Goal: Task Accomplishment & Management: Manage account settings

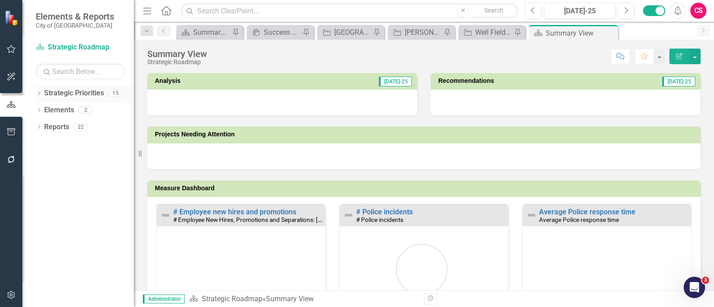
click at [77, 91] on link "Strategic Priorities" at bounding box center [74, 93] width 60 height 10
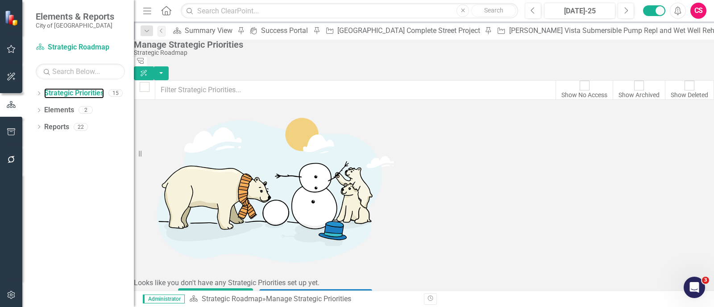
scroll to position [228, 0]
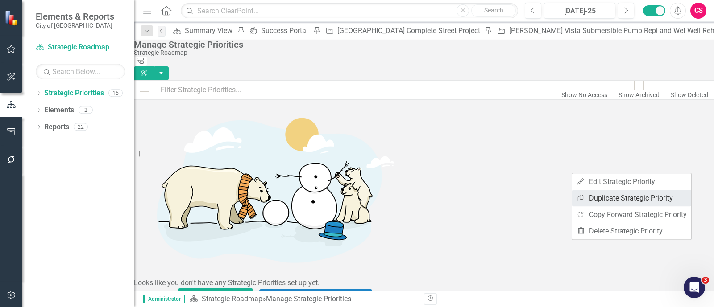
click at [635, 192] on link "Copy Duplicate Strategic Priority" at bounding box center [631, 198] width 119 height 17
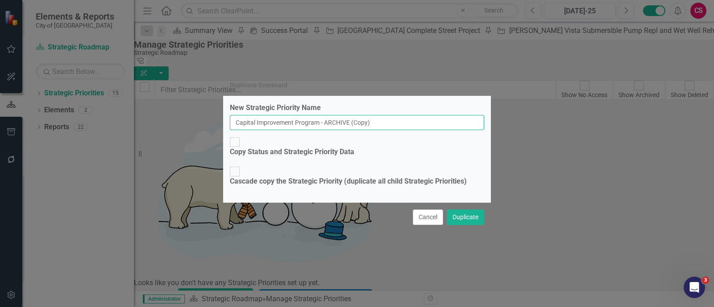
drag, startPoint x: 404, startPoint y: 133, endPoint x: 332, endPoint y: 132, distance: 71.4
click at [332, 130] on input "Capital Improvement Program - ARCHIVE (Copy)" at bounding box center [357, 122] width 254 height 15
type input "Capital Improvement Program"
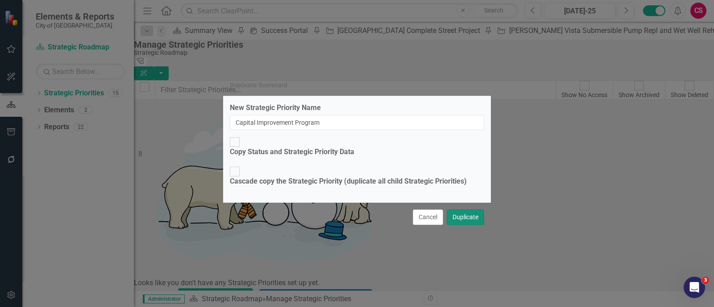
click at [454, 210] on button "Duplicate" at bounding box center [465, 218] width 37 height 16
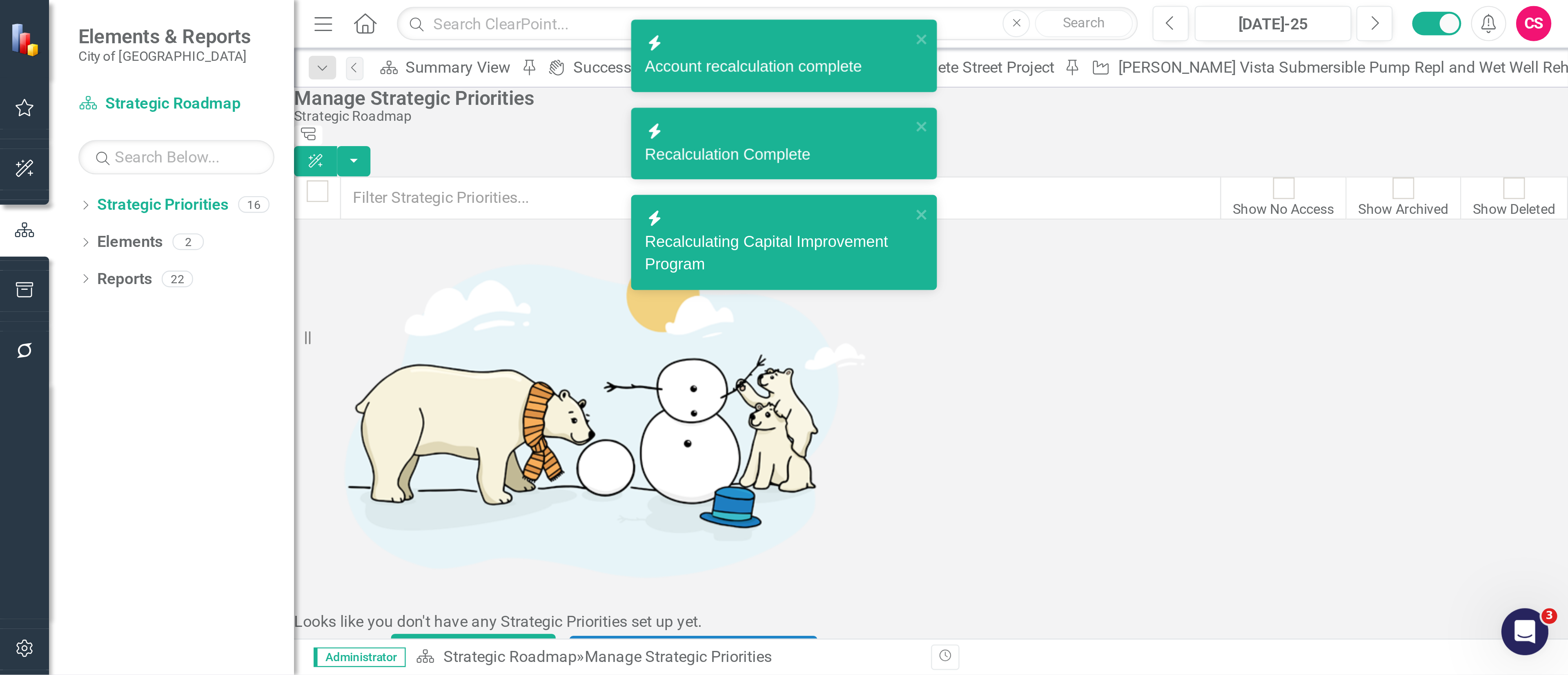
scroll to position [234, 0]
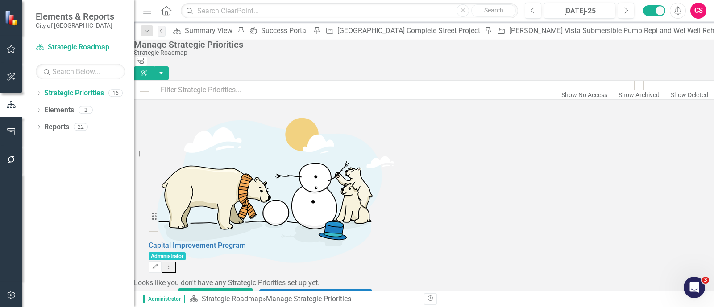
drag, startPoint x: 155, startPoint y: 249, endPoint x: 156, endPoint y: 225, distance: 23.7
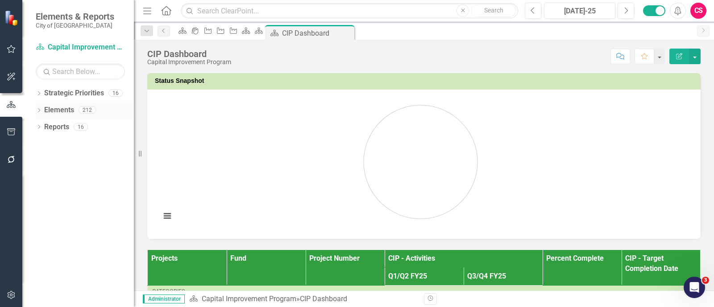
click at [52, 105] on link "Elements" at bounding box center [59, 110] width 30 height 10
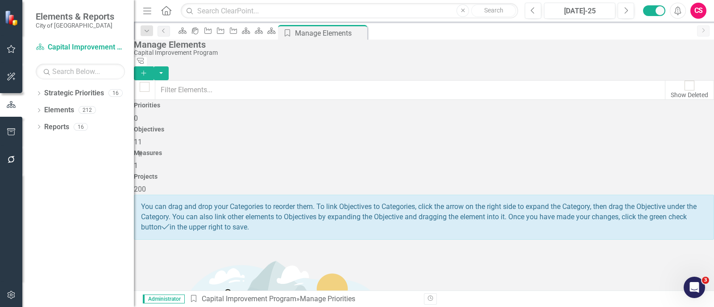
click at [615, 174] on div "Projects 200" at bounding box center [424, 184] width 580 height 21
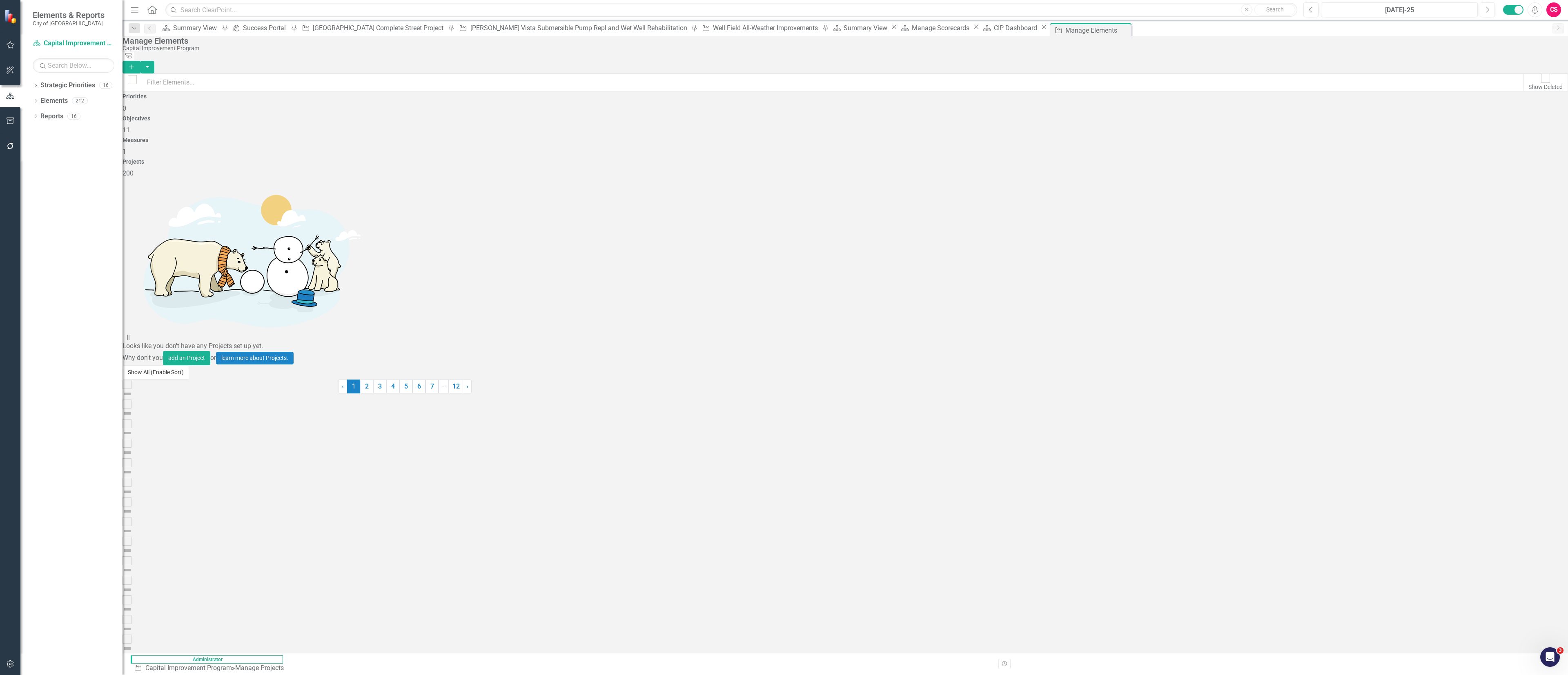
click at [186, 281] on button "Show All (Enable Sort)" at bounding box center [156, 372] width 67 height 15
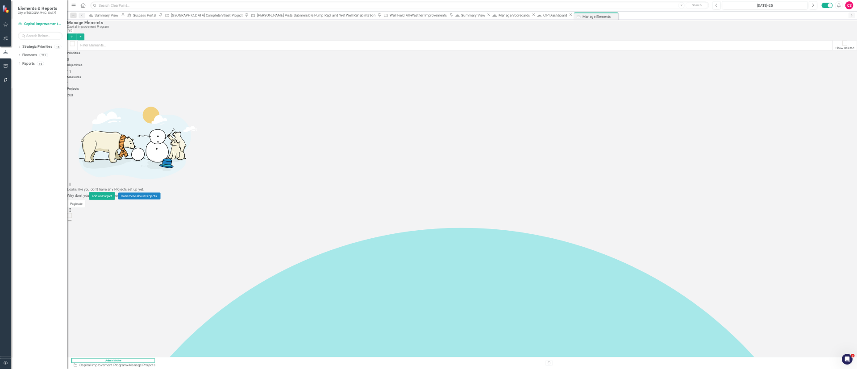
scroll to position [2231, 0]
click at [150, 84] on div at bounding box center [145, 87] width 10 height 10
click at [152, 84] on input "checkbox" at bounding box center [145, 87] width 14 height 14
checkbox input "true"
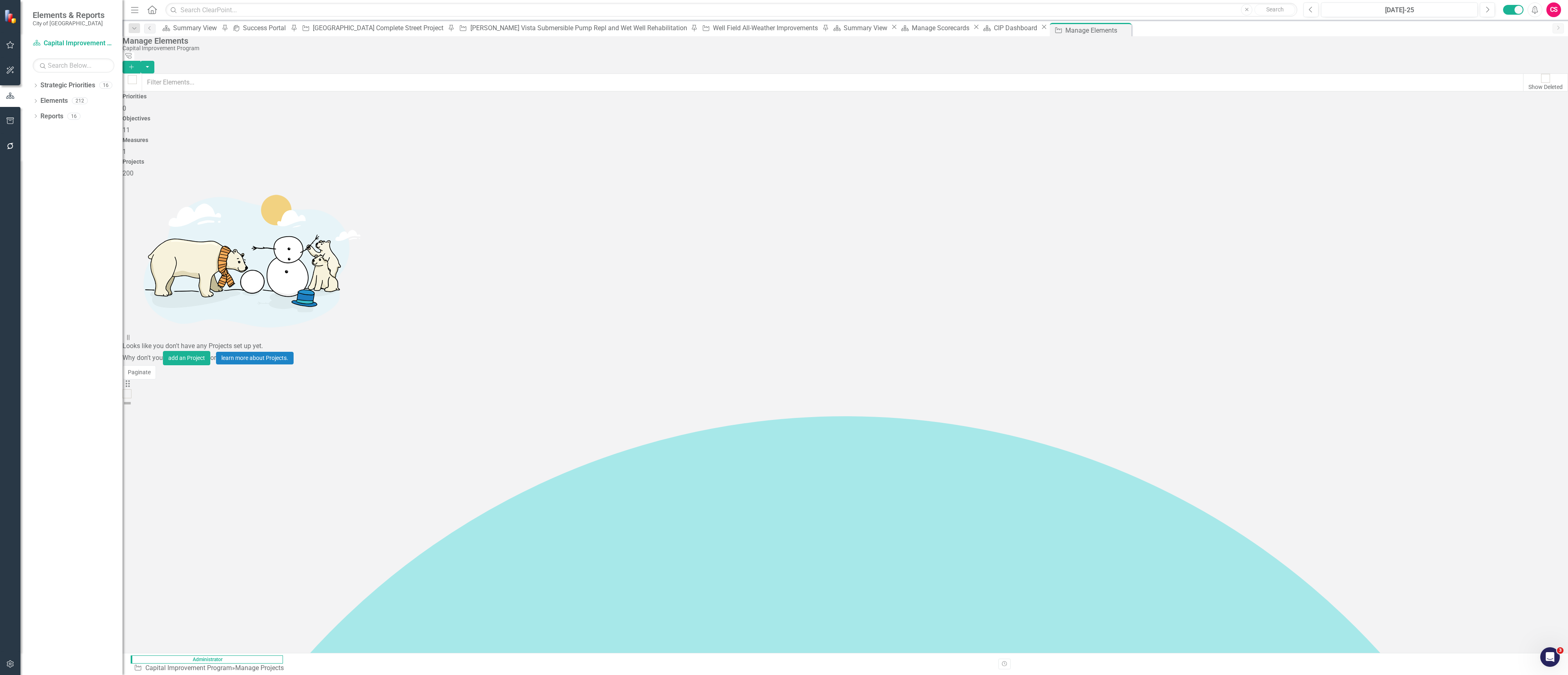
checkbox input "true"
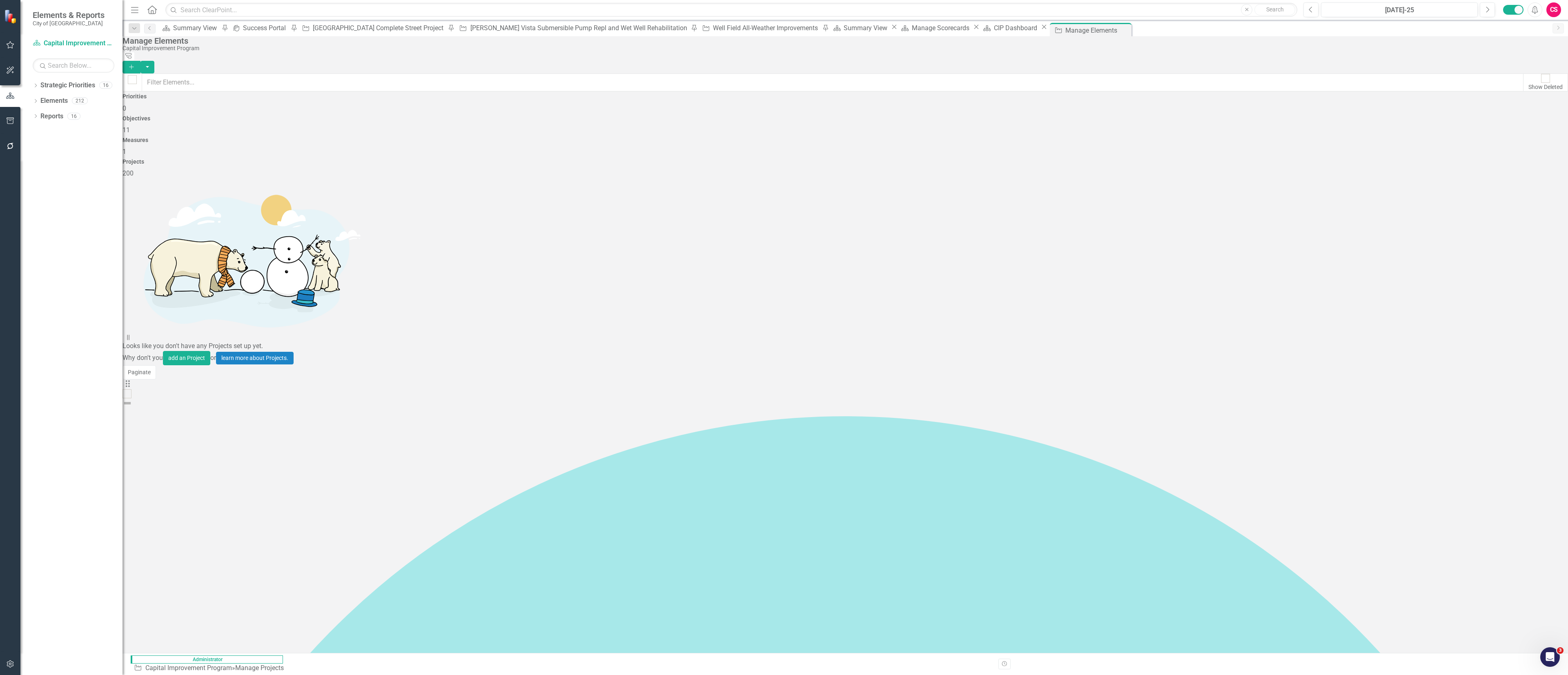
checkbox input "true"
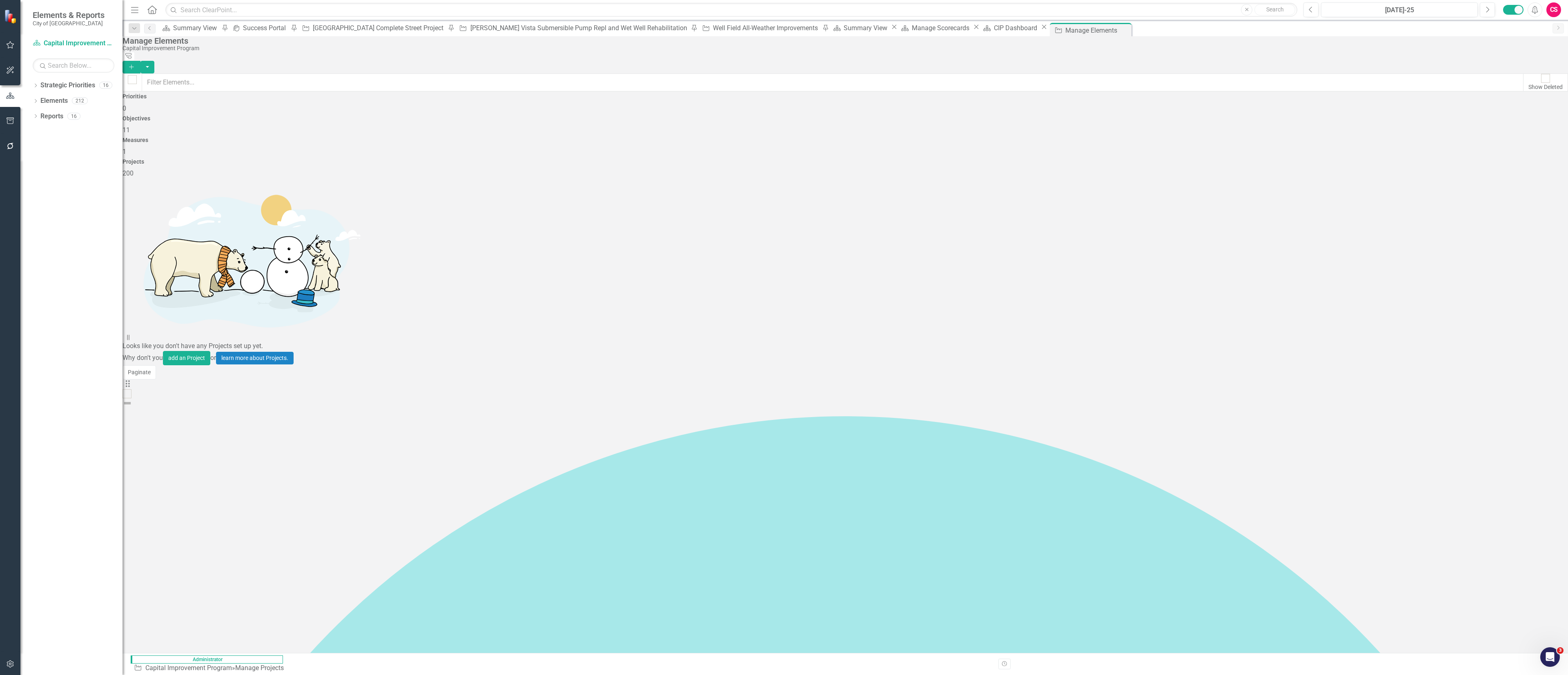
checkbox input "true"
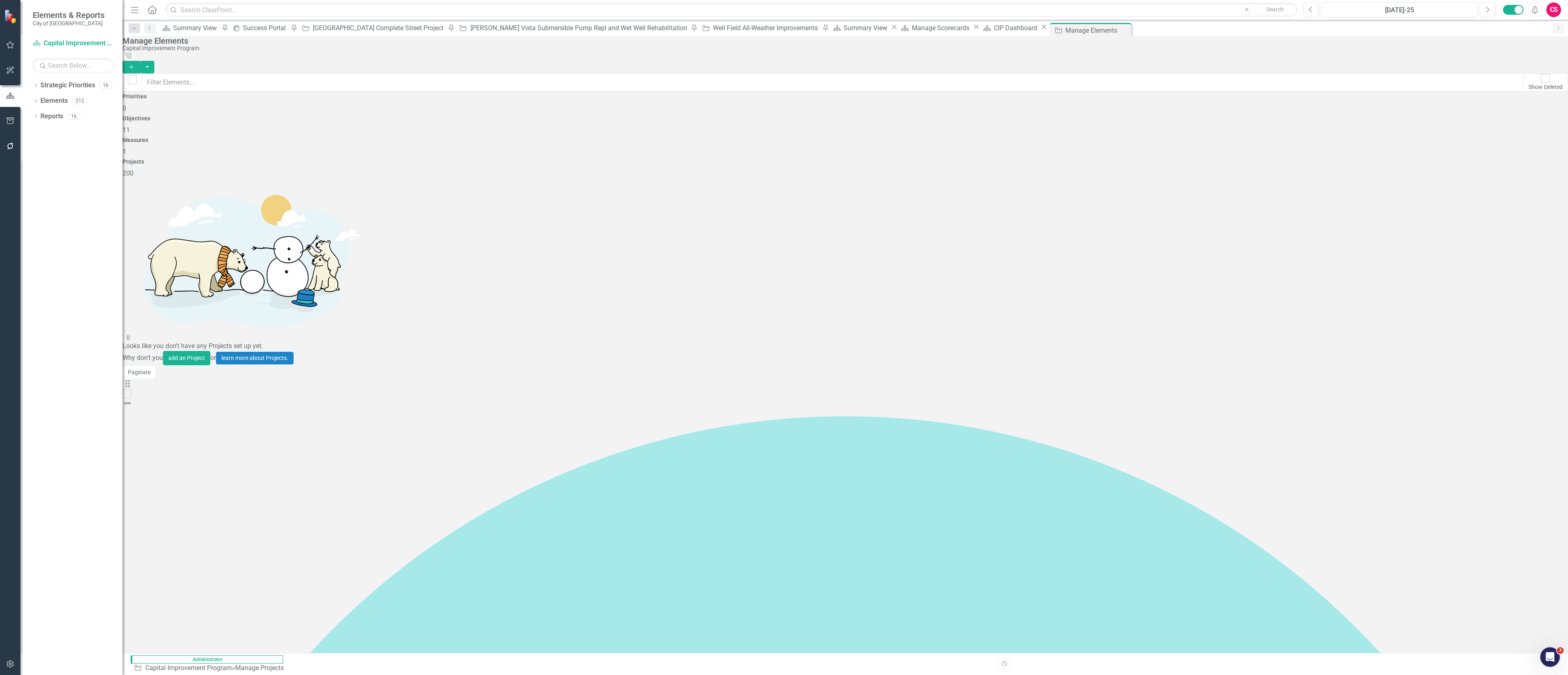
checkbox input "true"
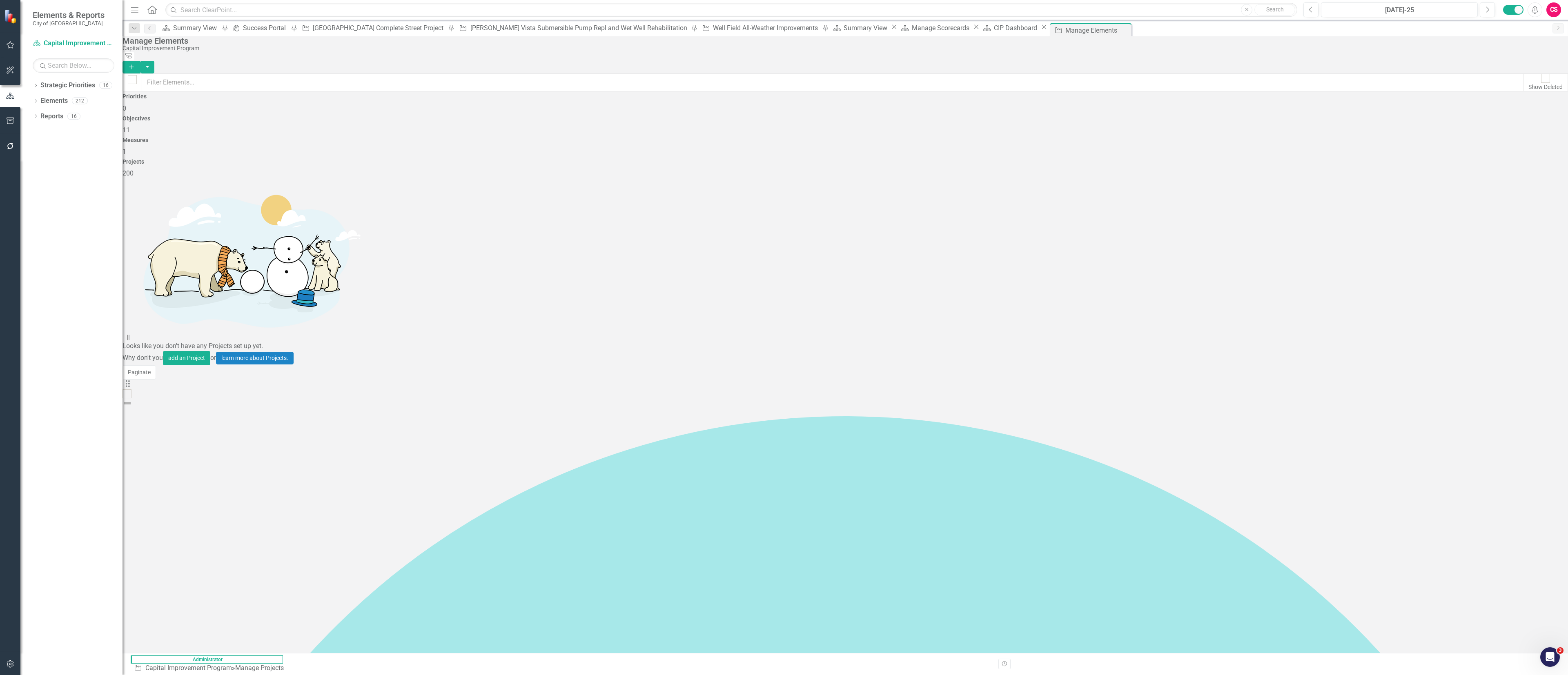
checkbox input "true"
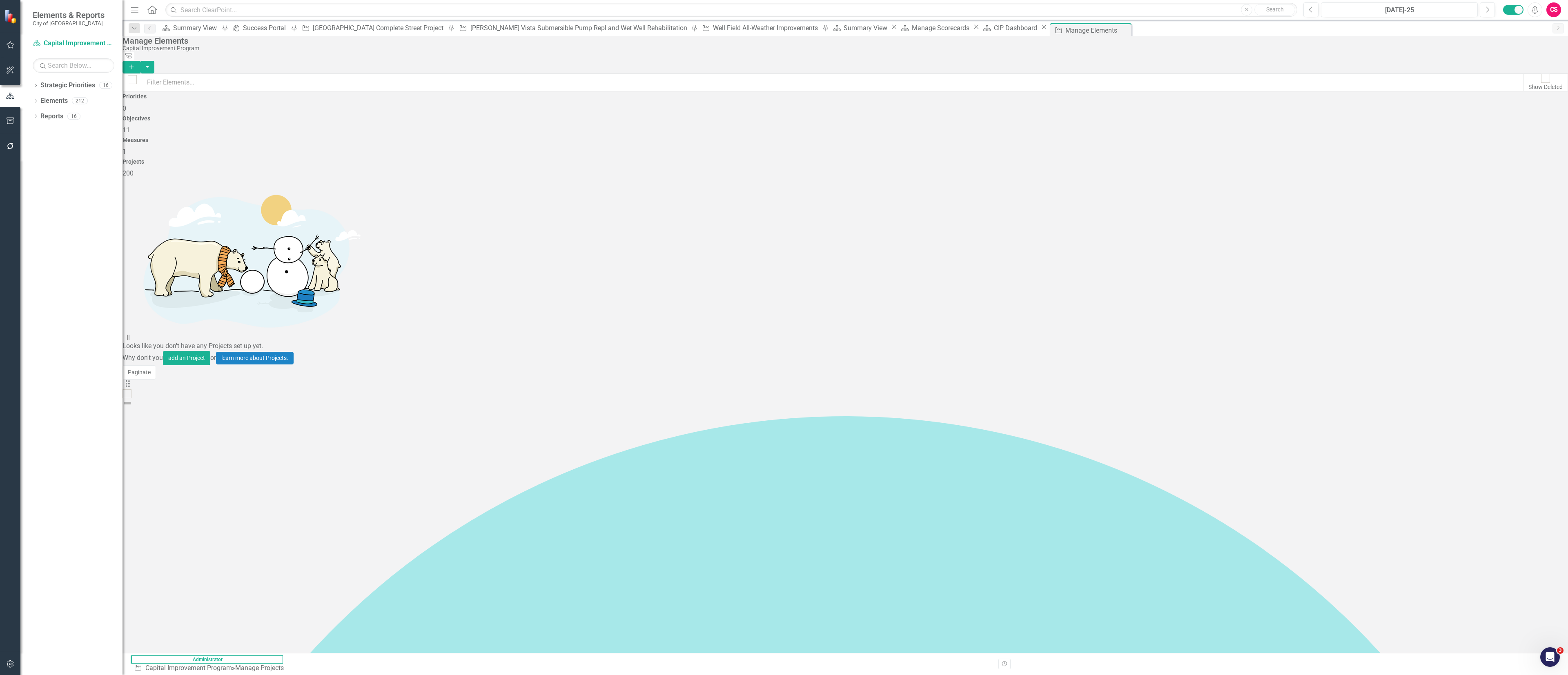
checkbox input "true"
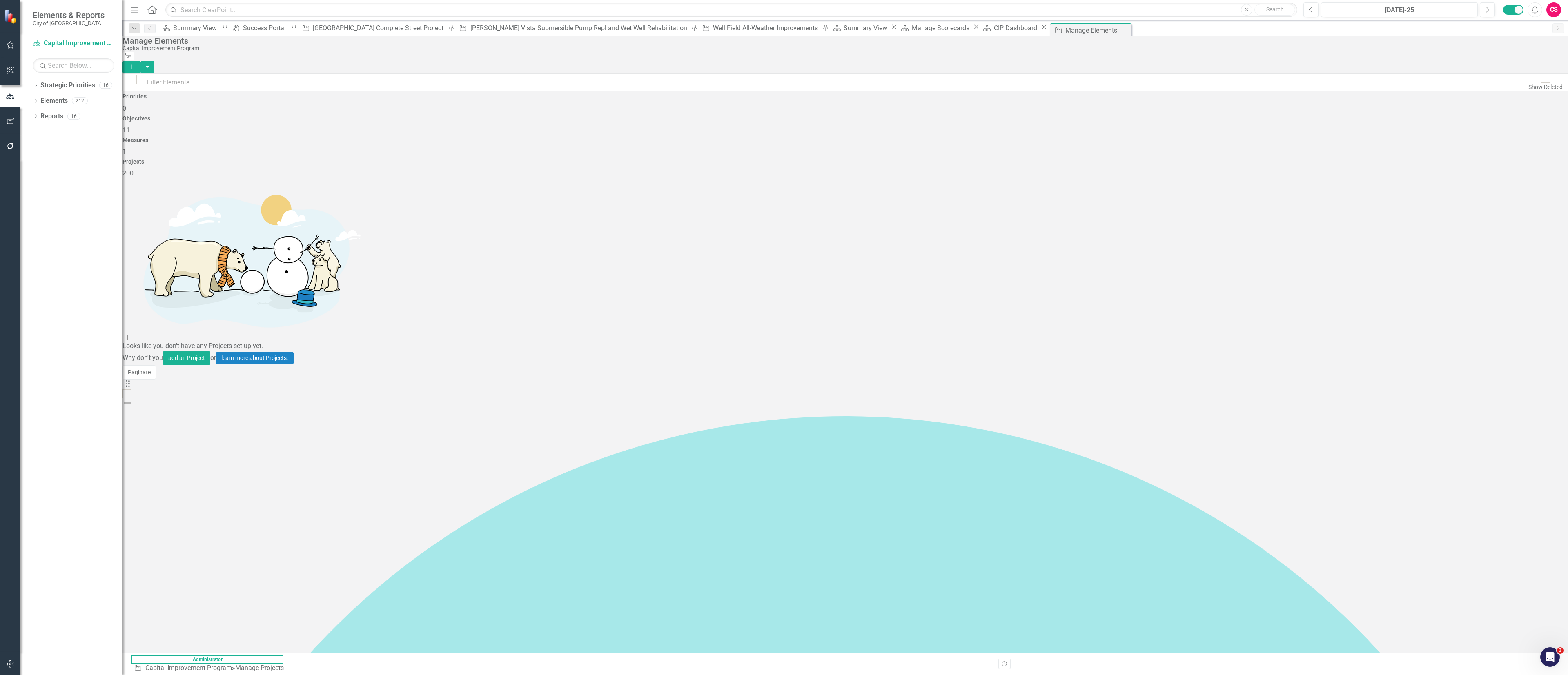
checkbox input "true"
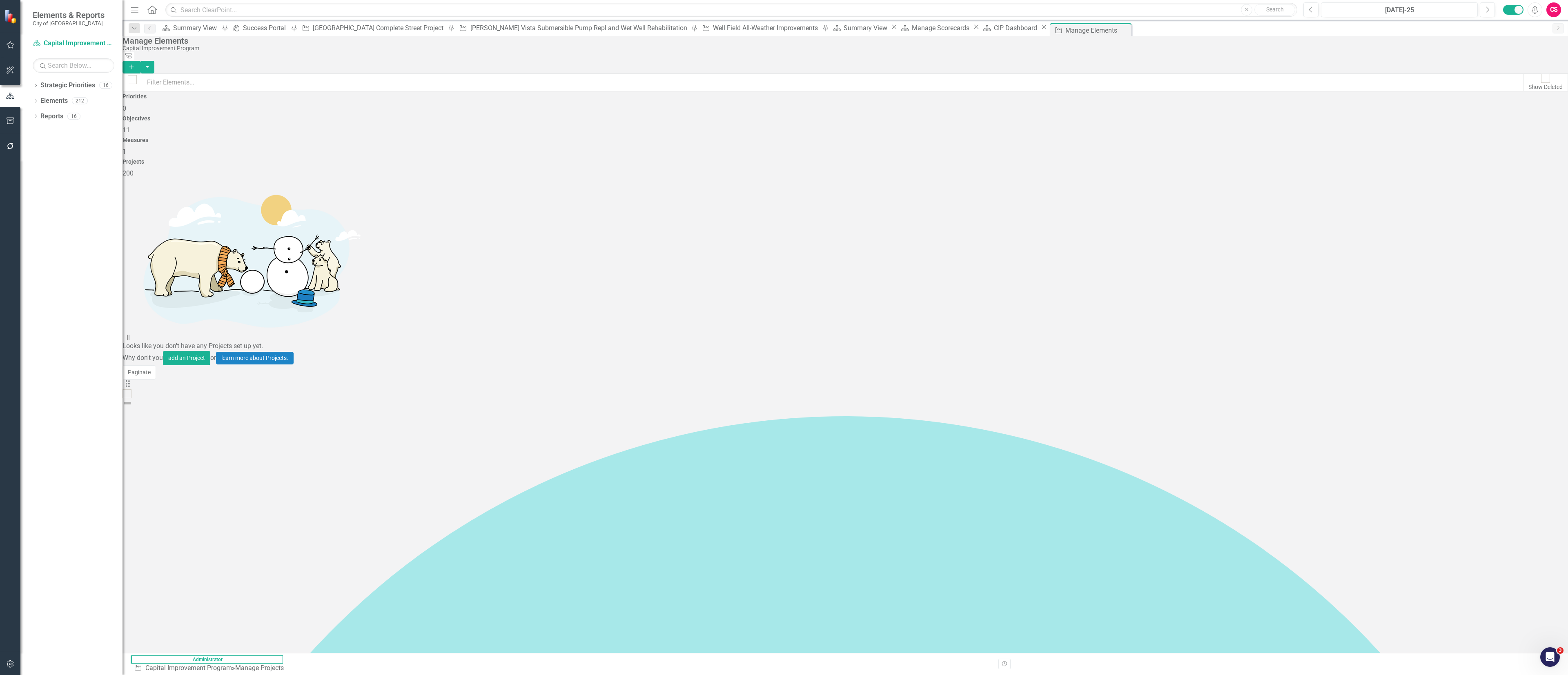
checkbox input "true"
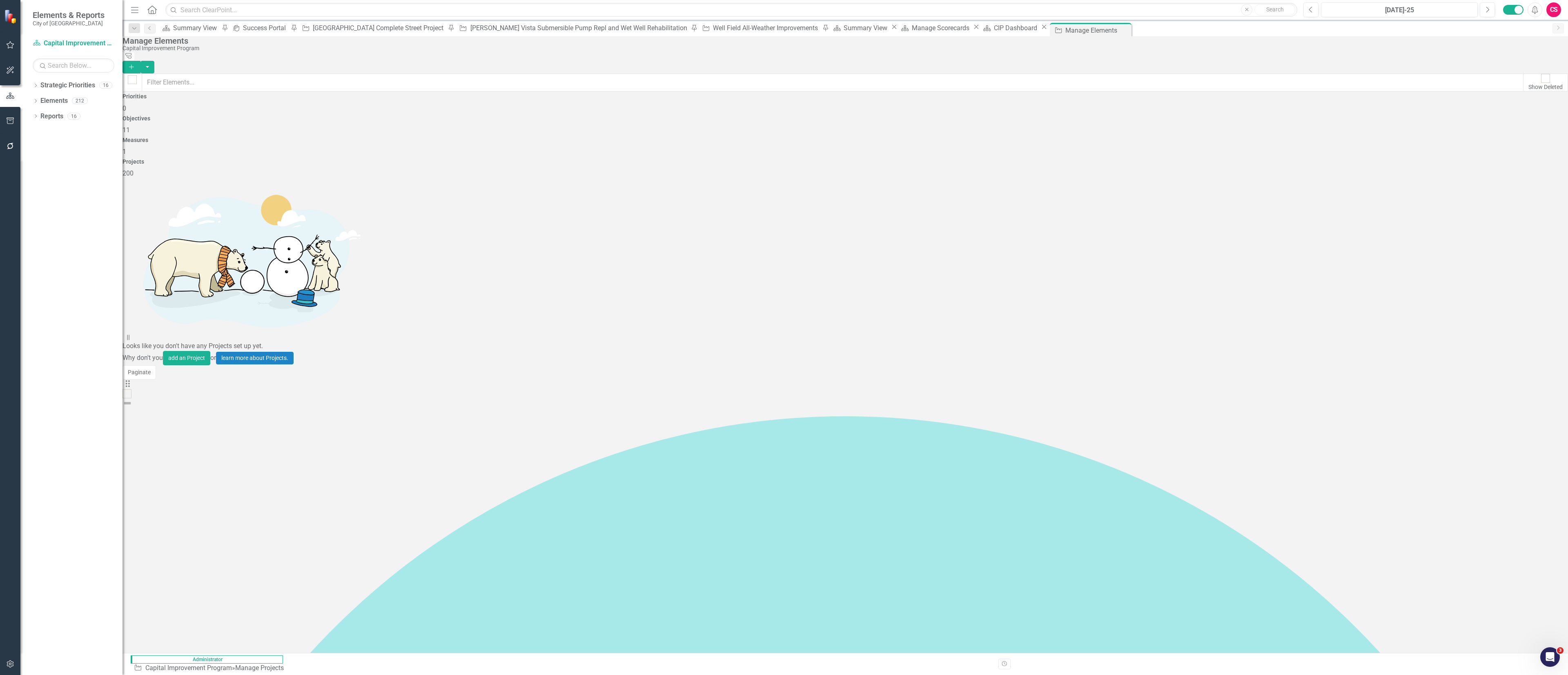
checkbox input "true"
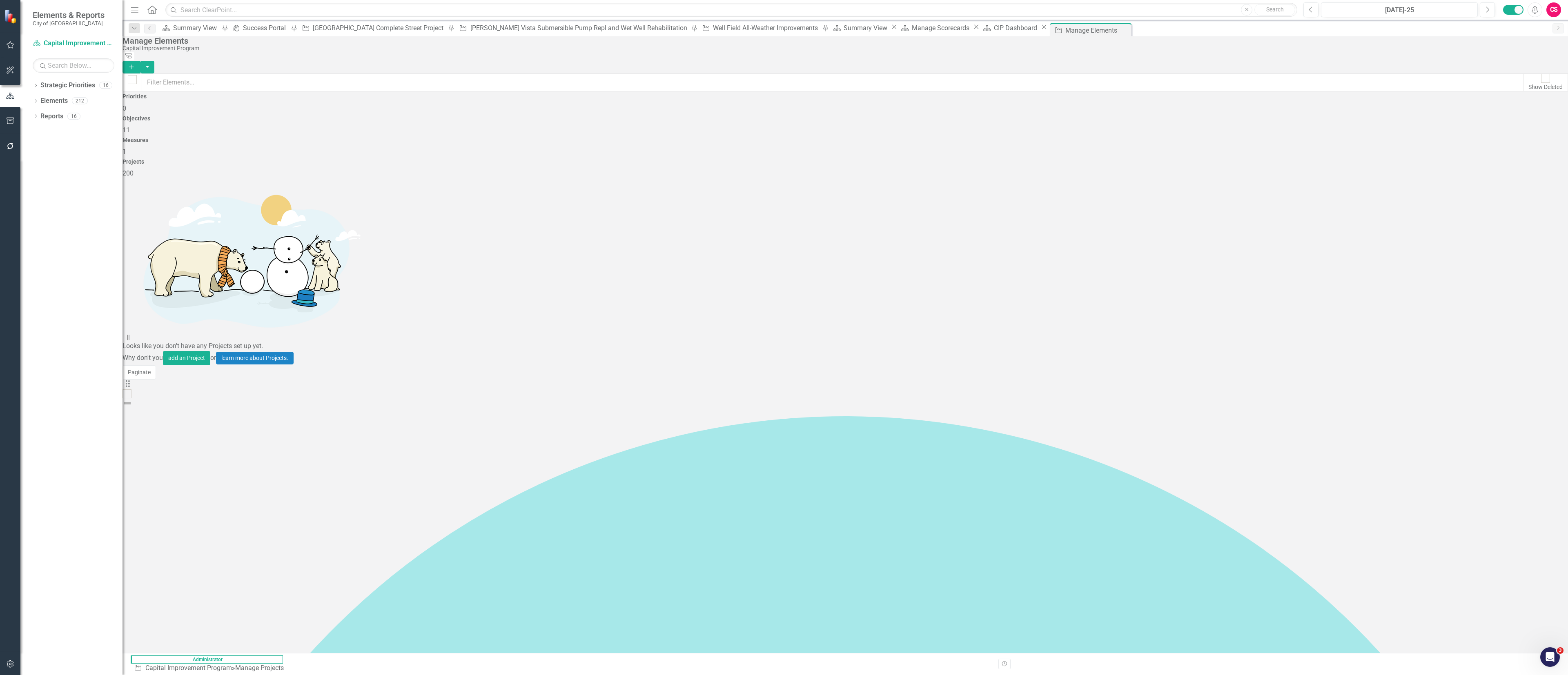
checkbox input "true"
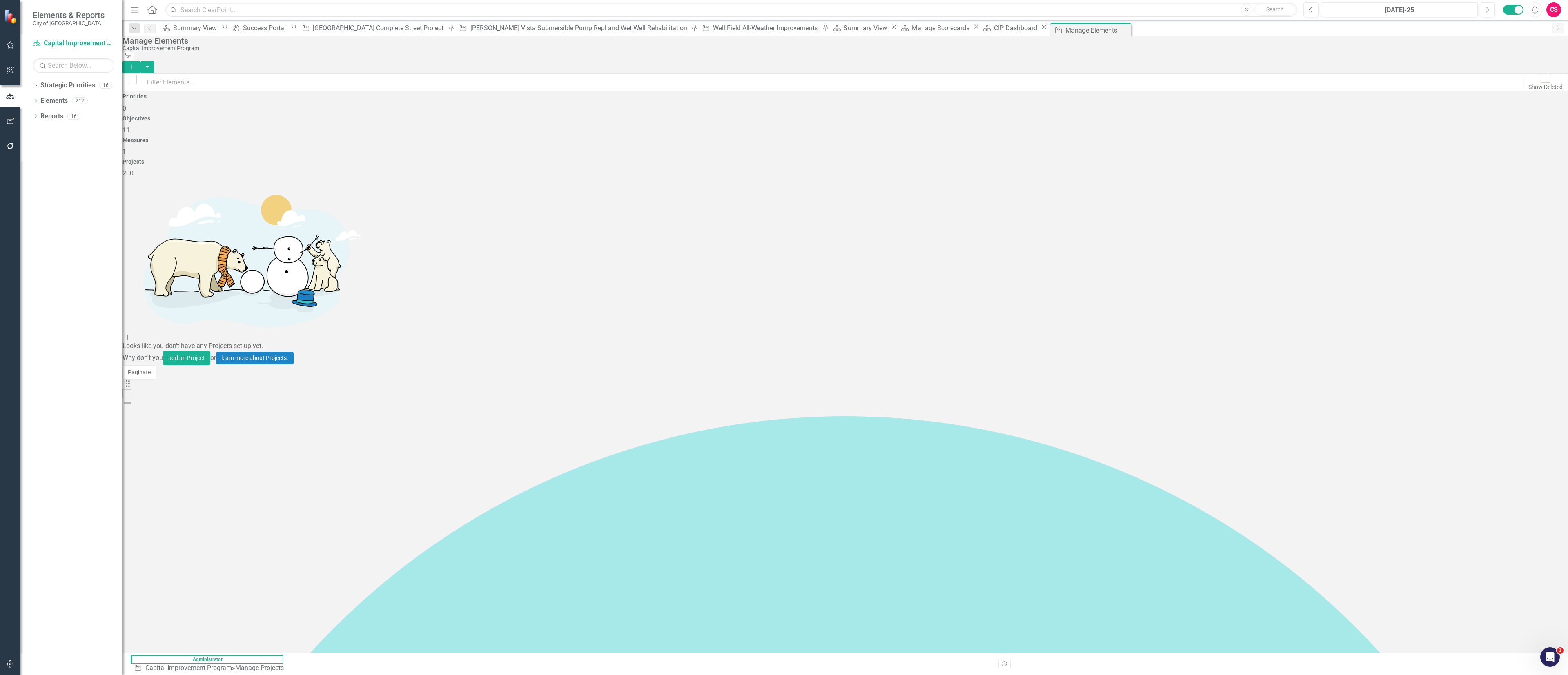
checkbox input "true"
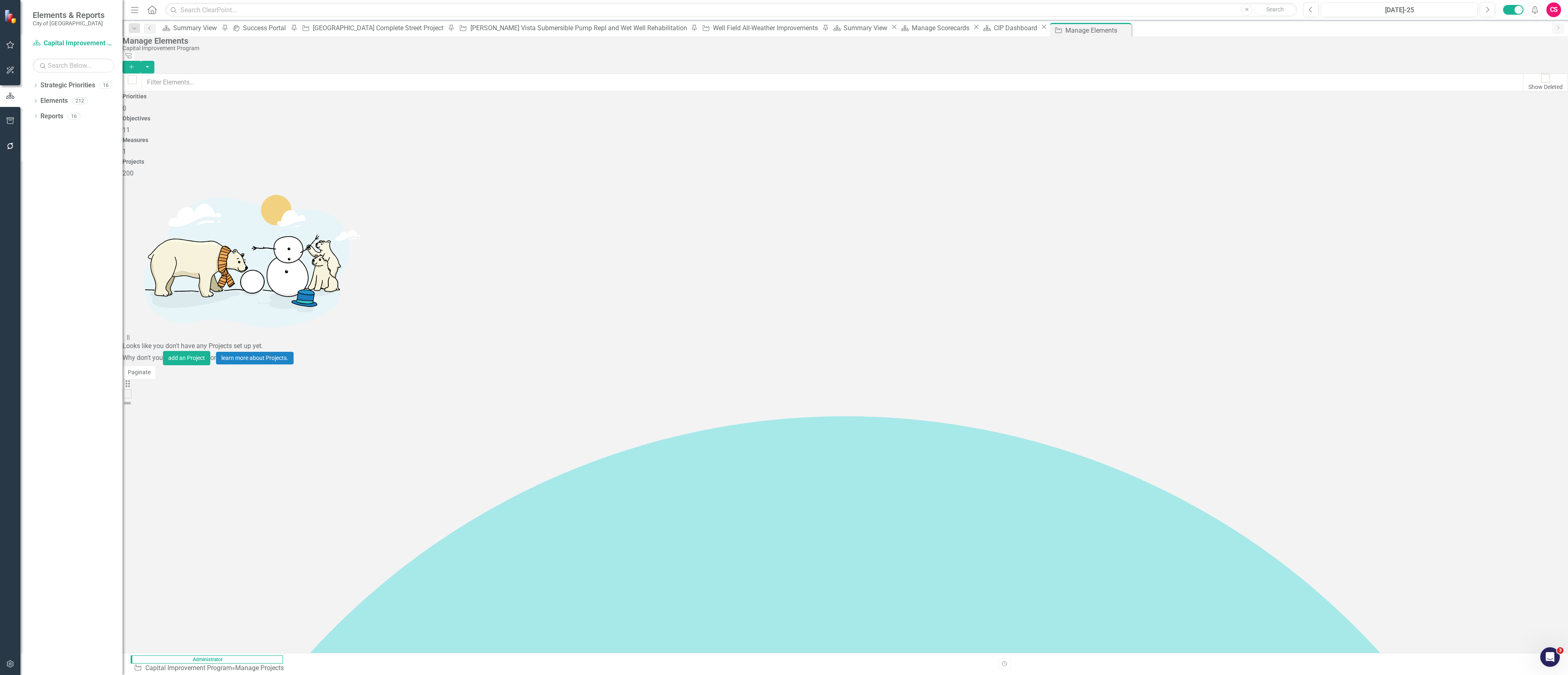
checkbox input "true"
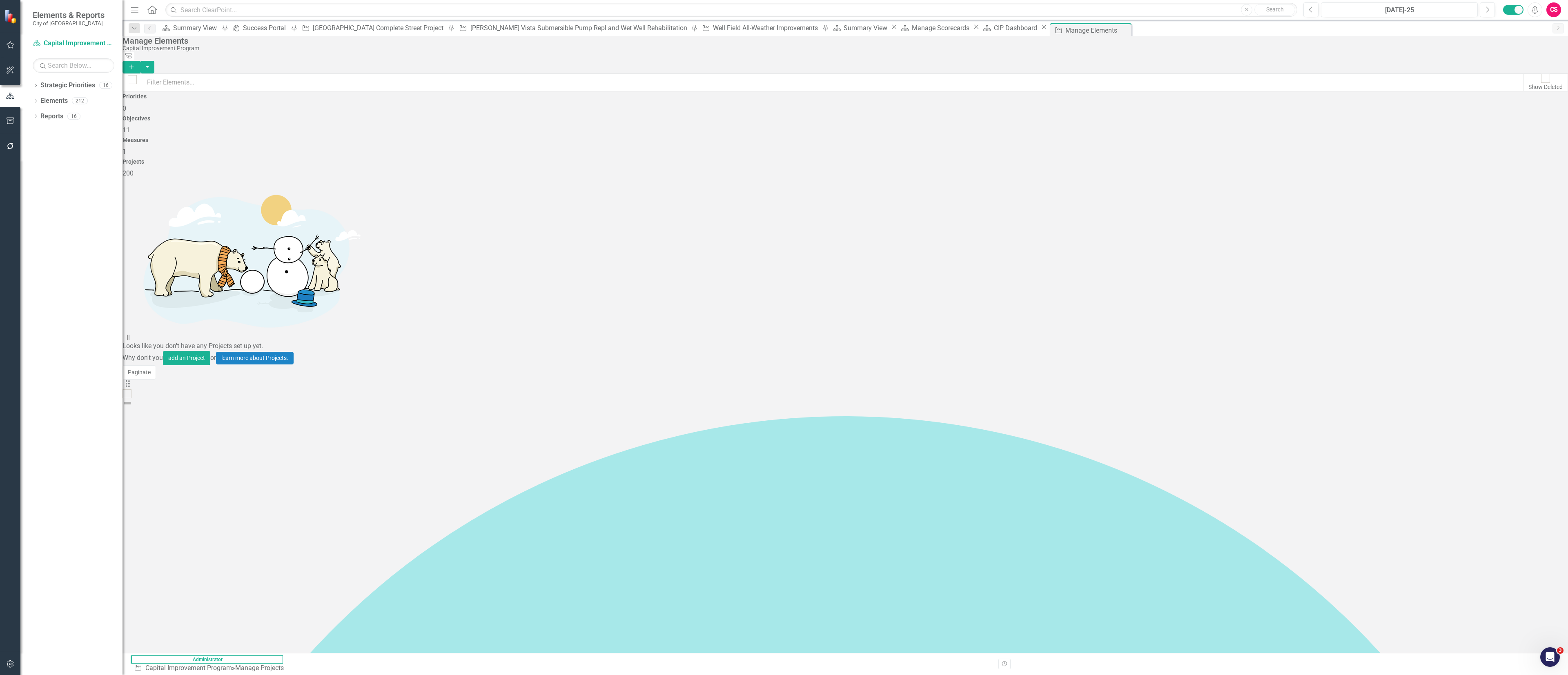
checkbox input "true"
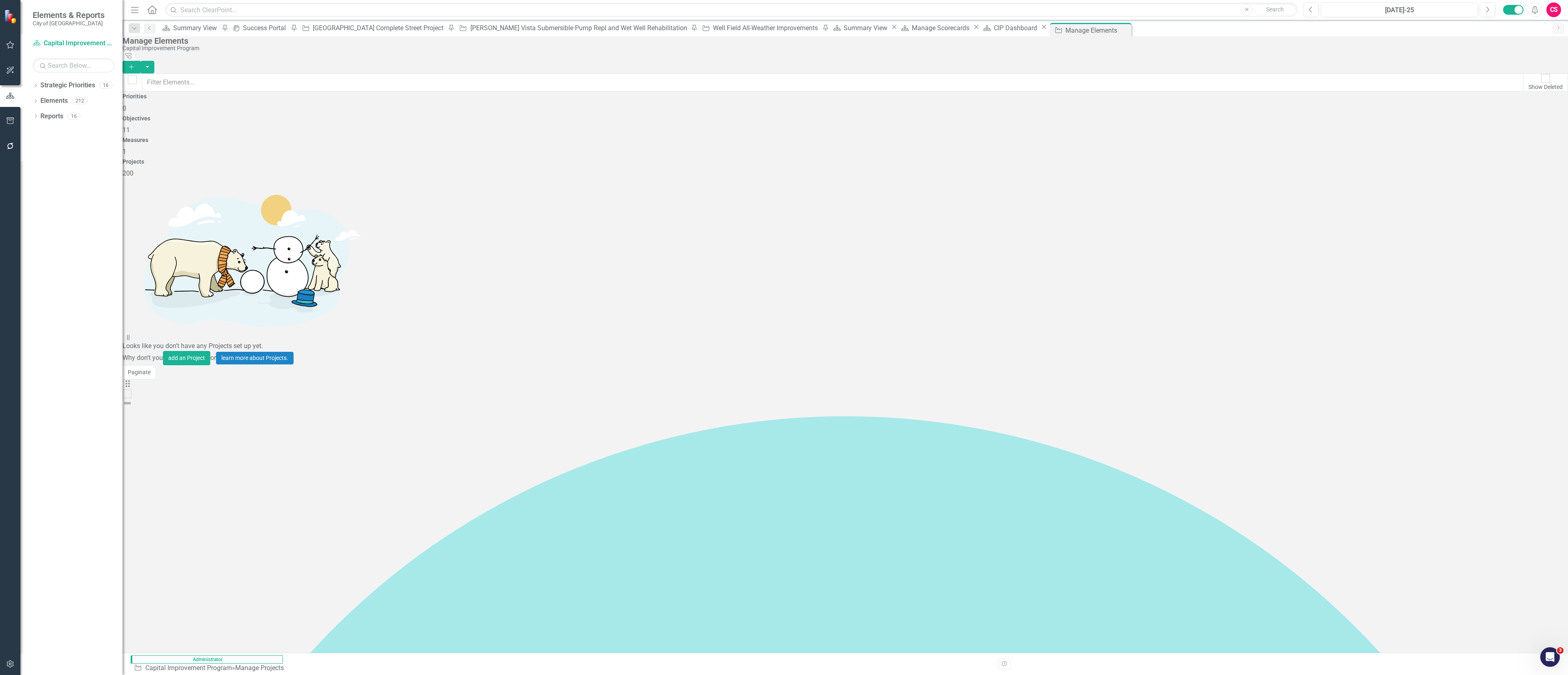
checkbox input "true"
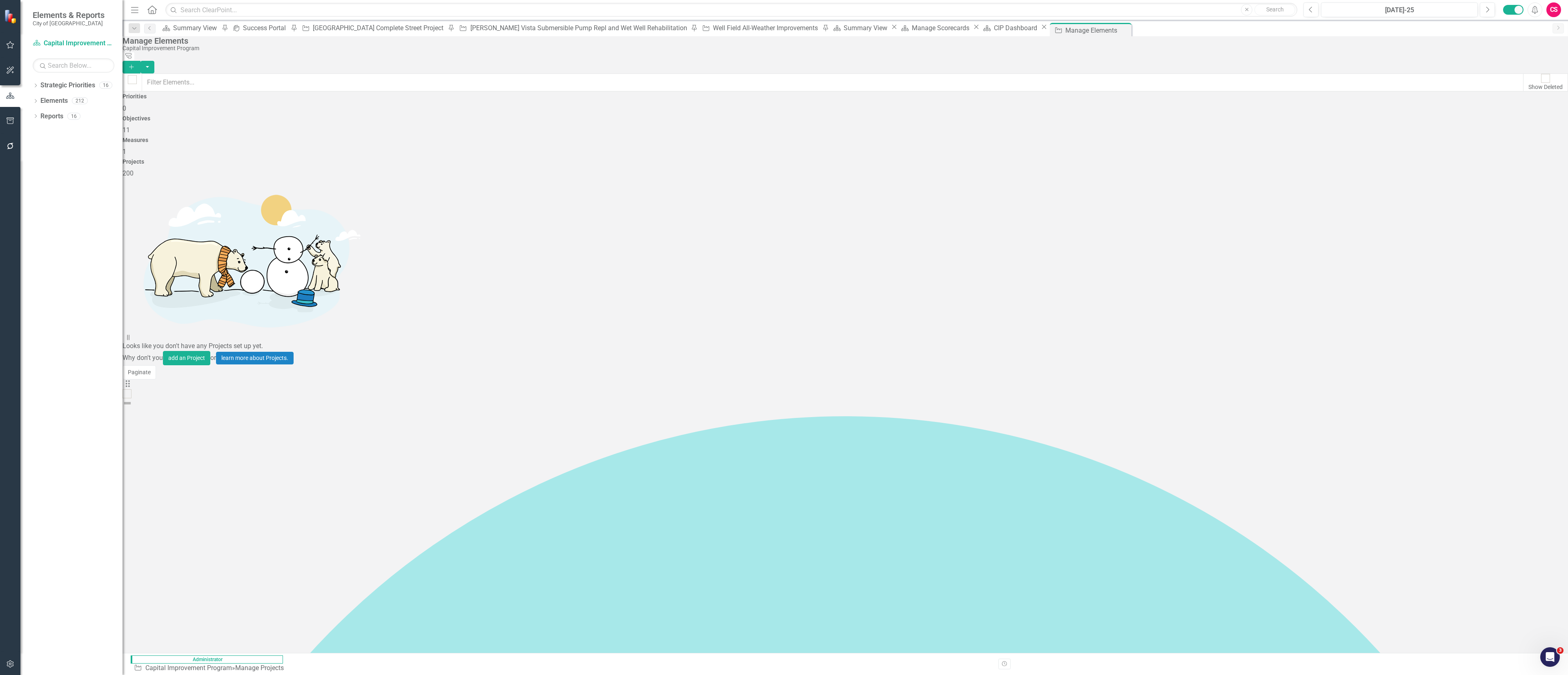
checkbox input "true"
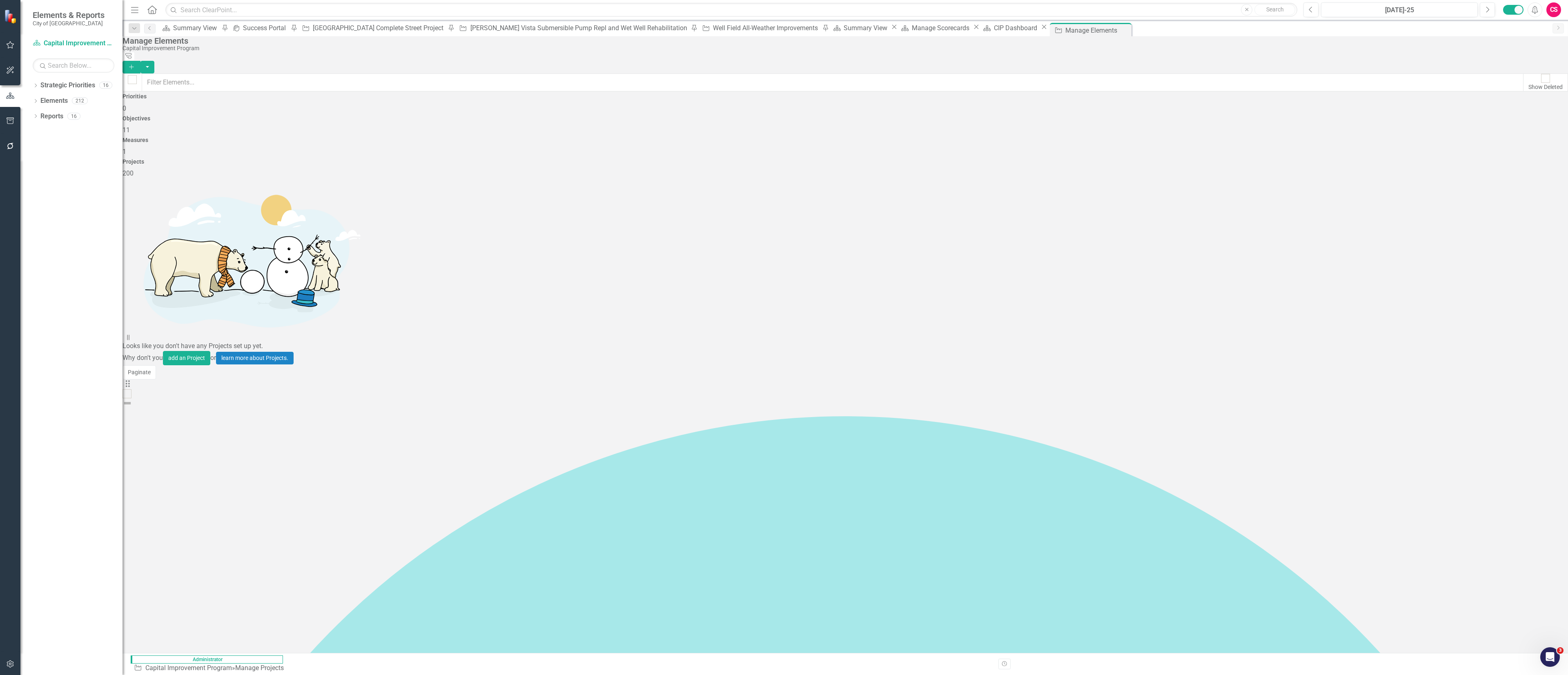
checkbox input "true"
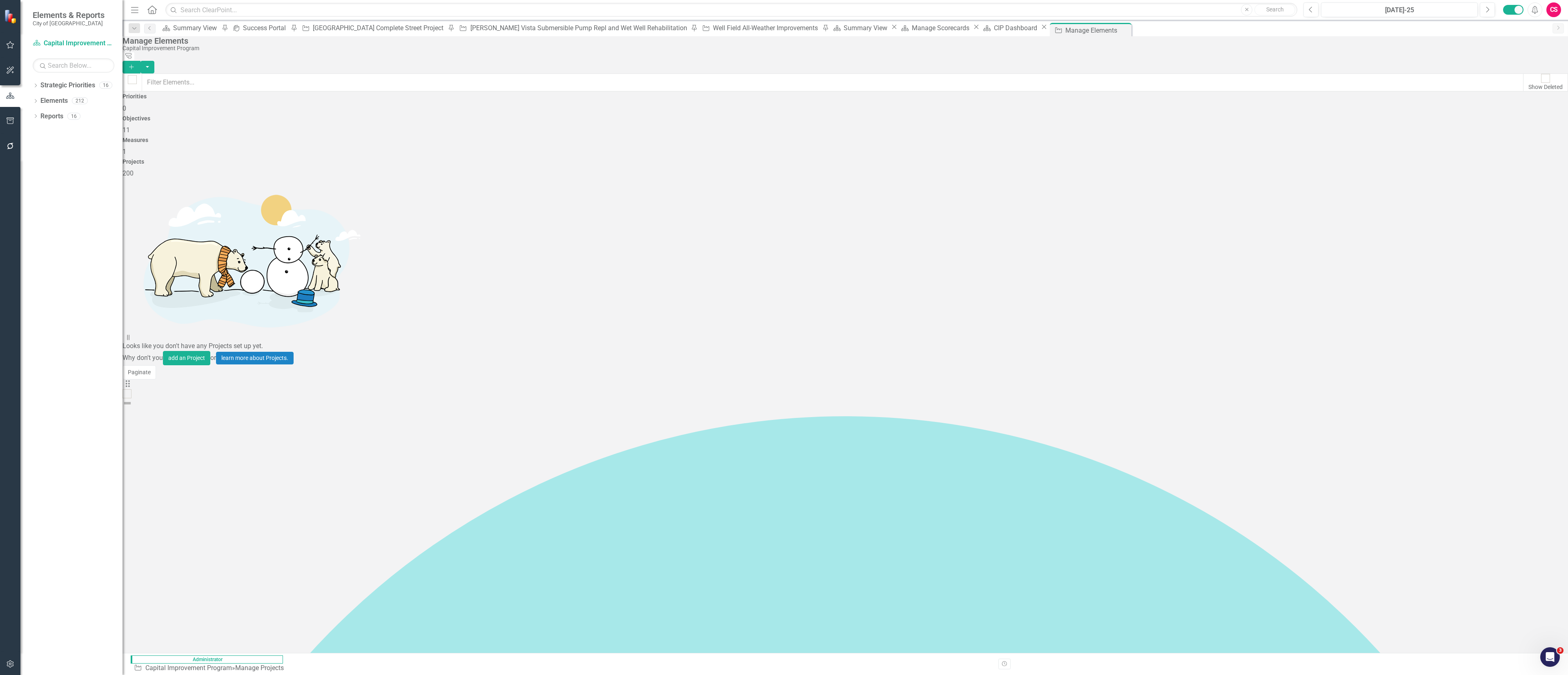
checkbox input "true"
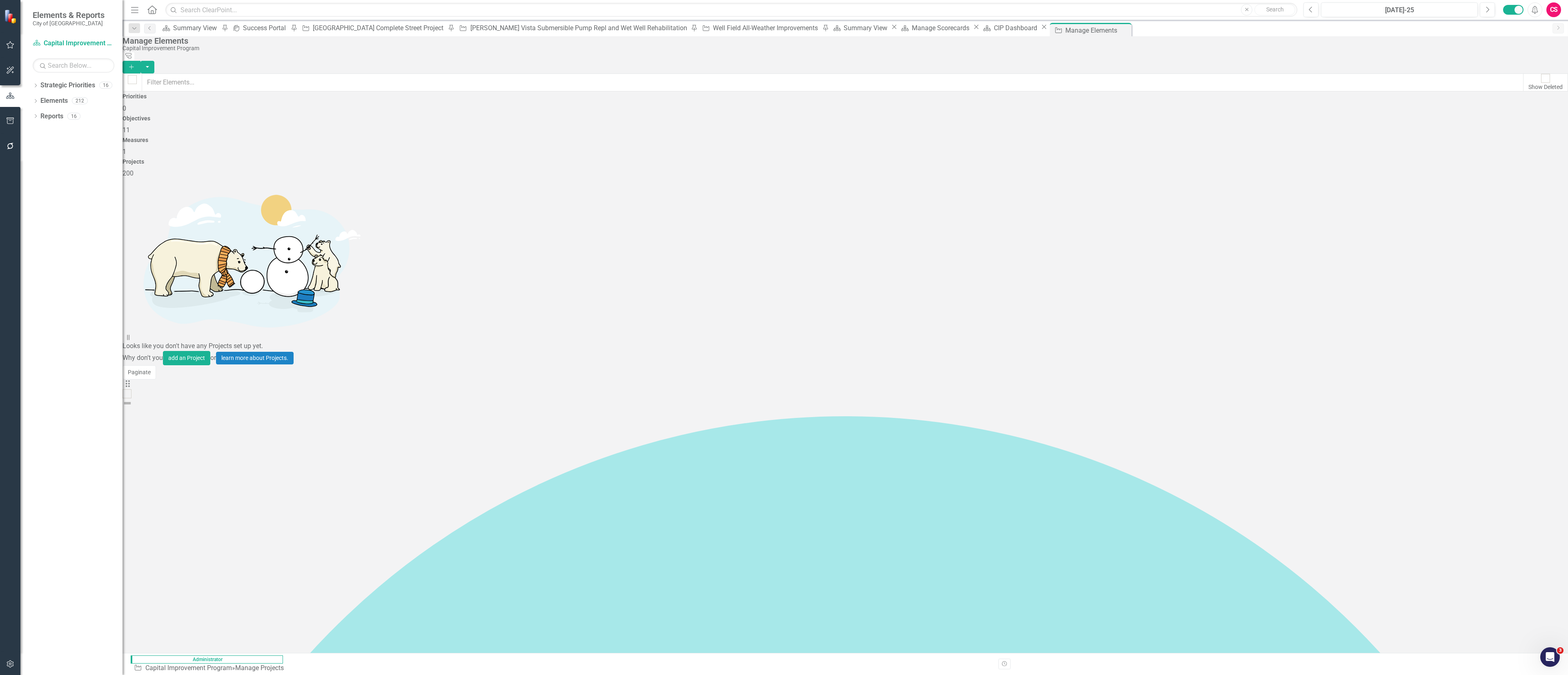
checkbox input "true"
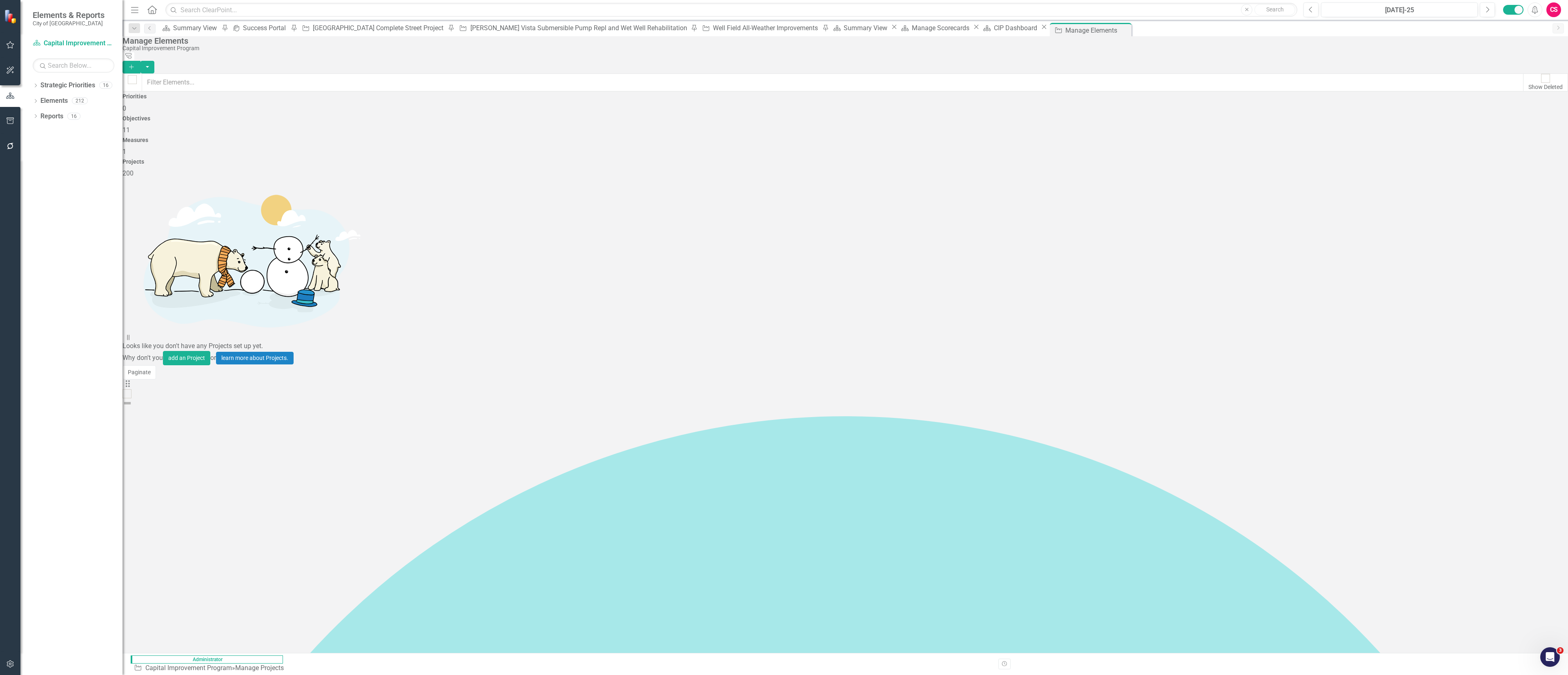
checkbox input "true"
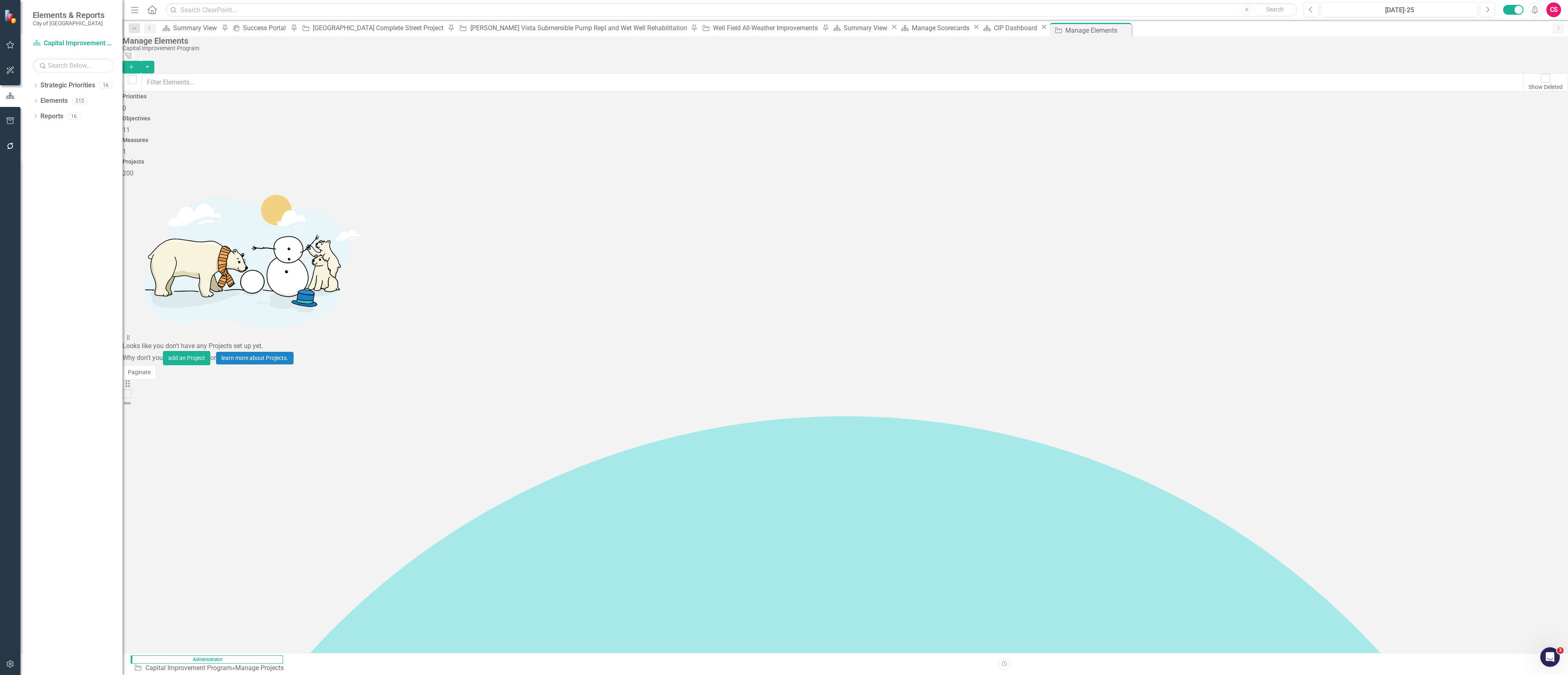
checkbox input "true"
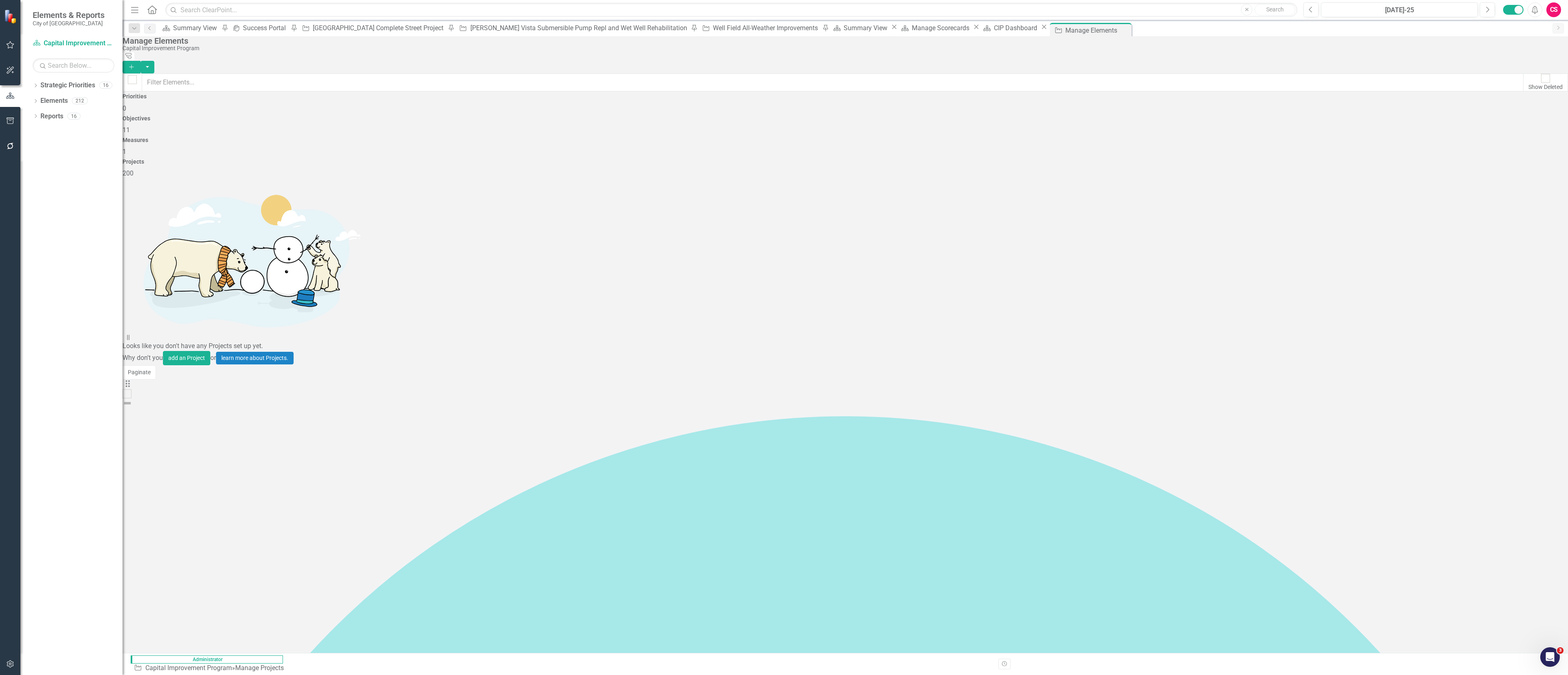
checkbox input "true"
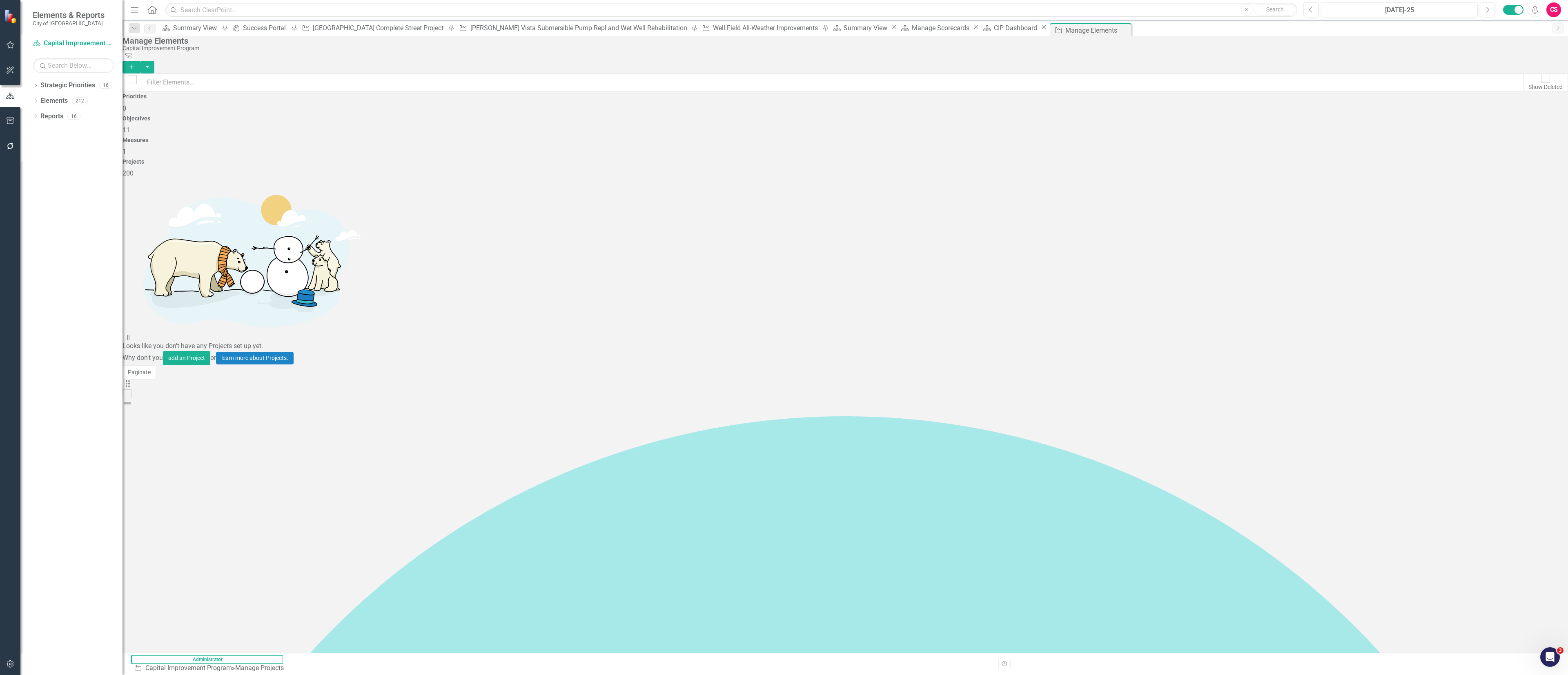
checkbox input "true"
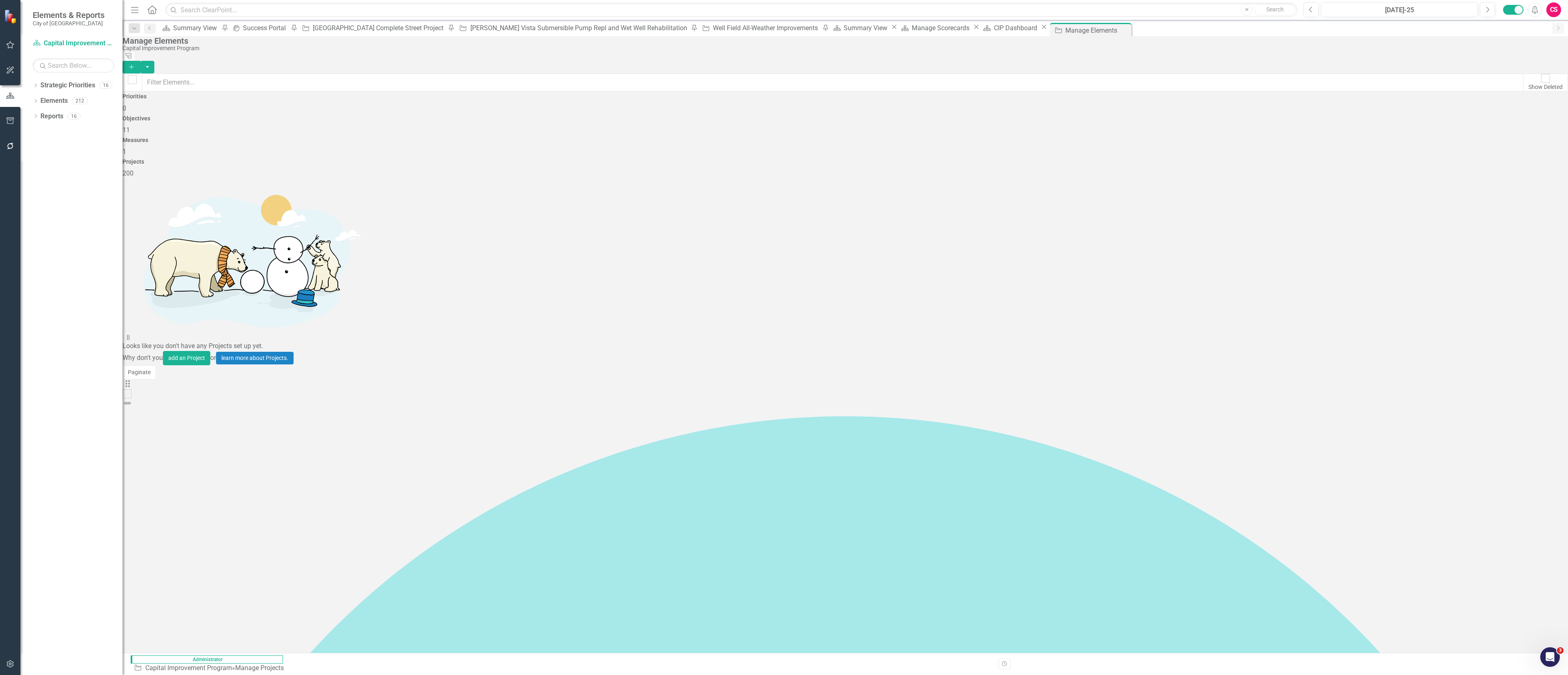
checkbox input "true"
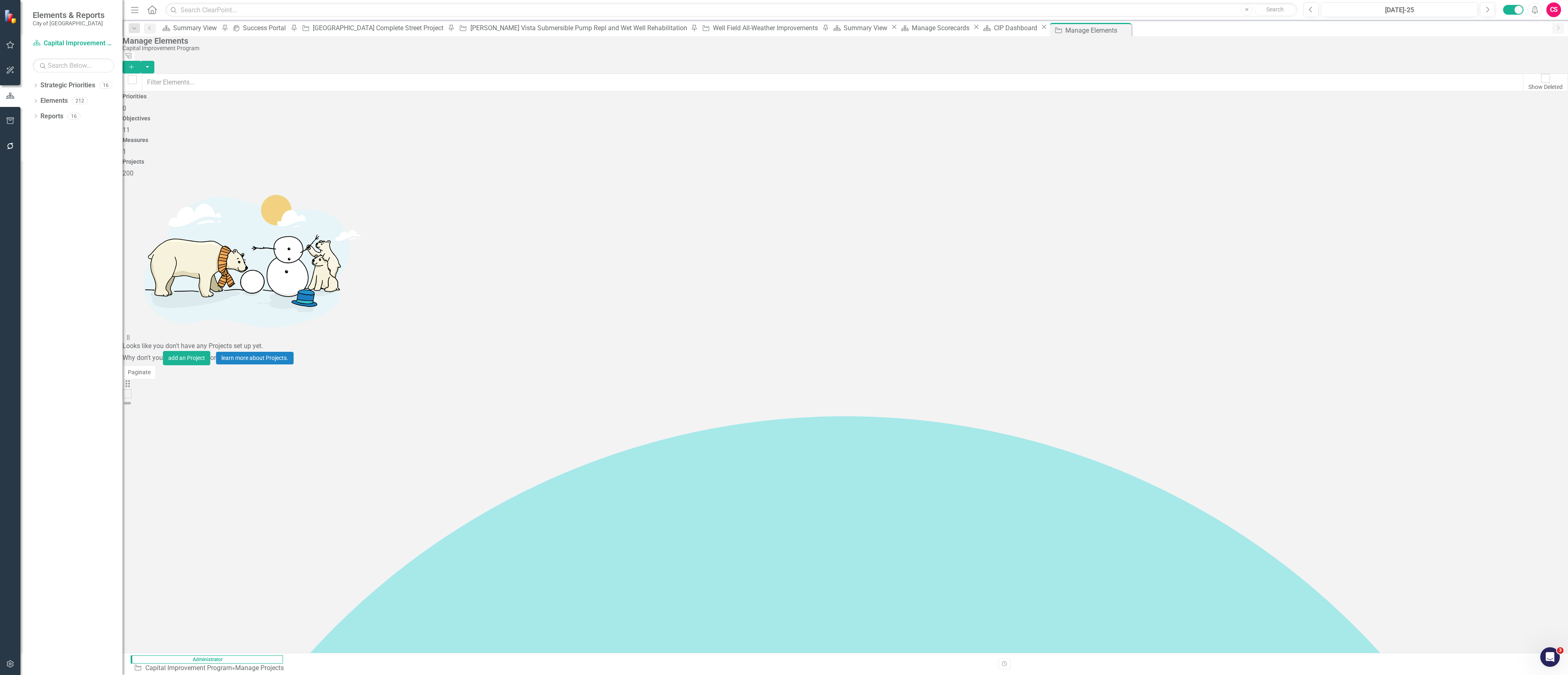
checkbox input "true"
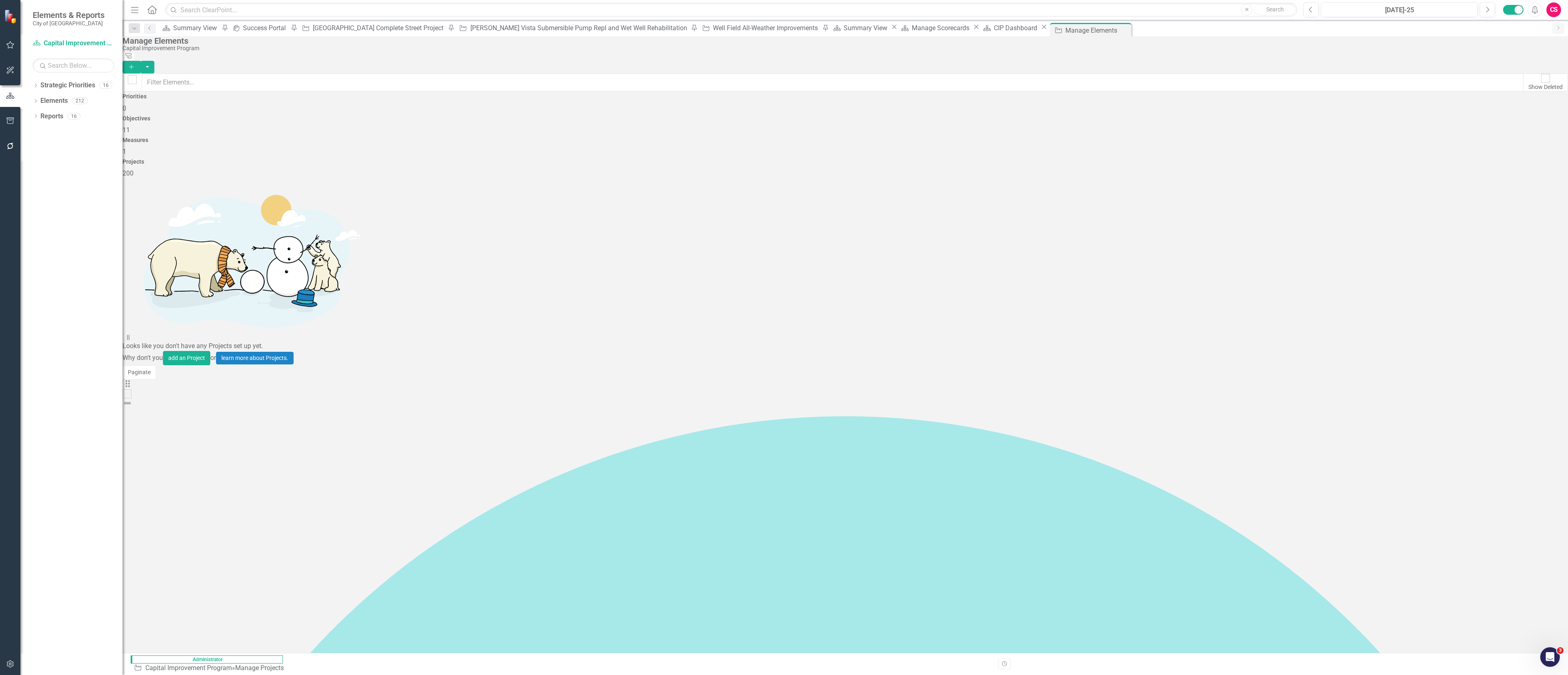
checkbox input "true"
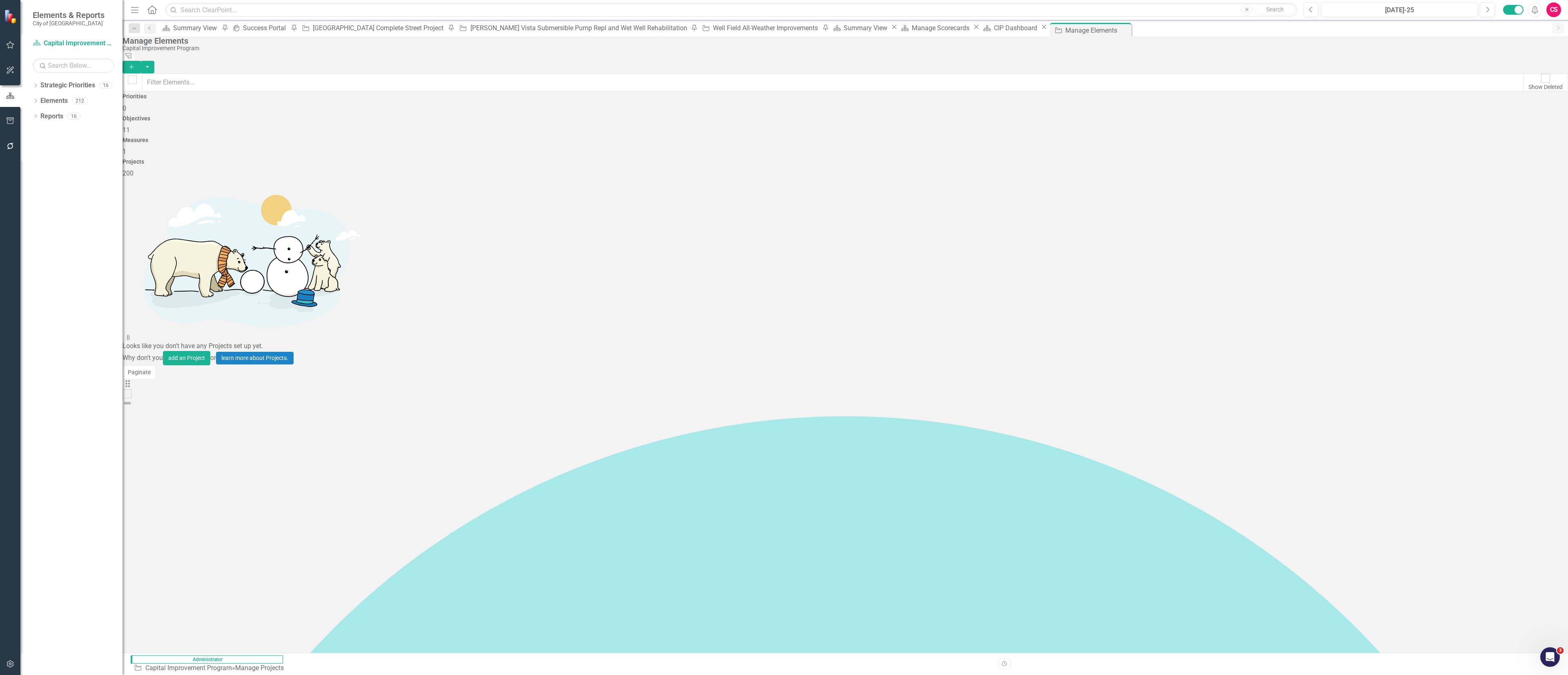
checkbox input "true"
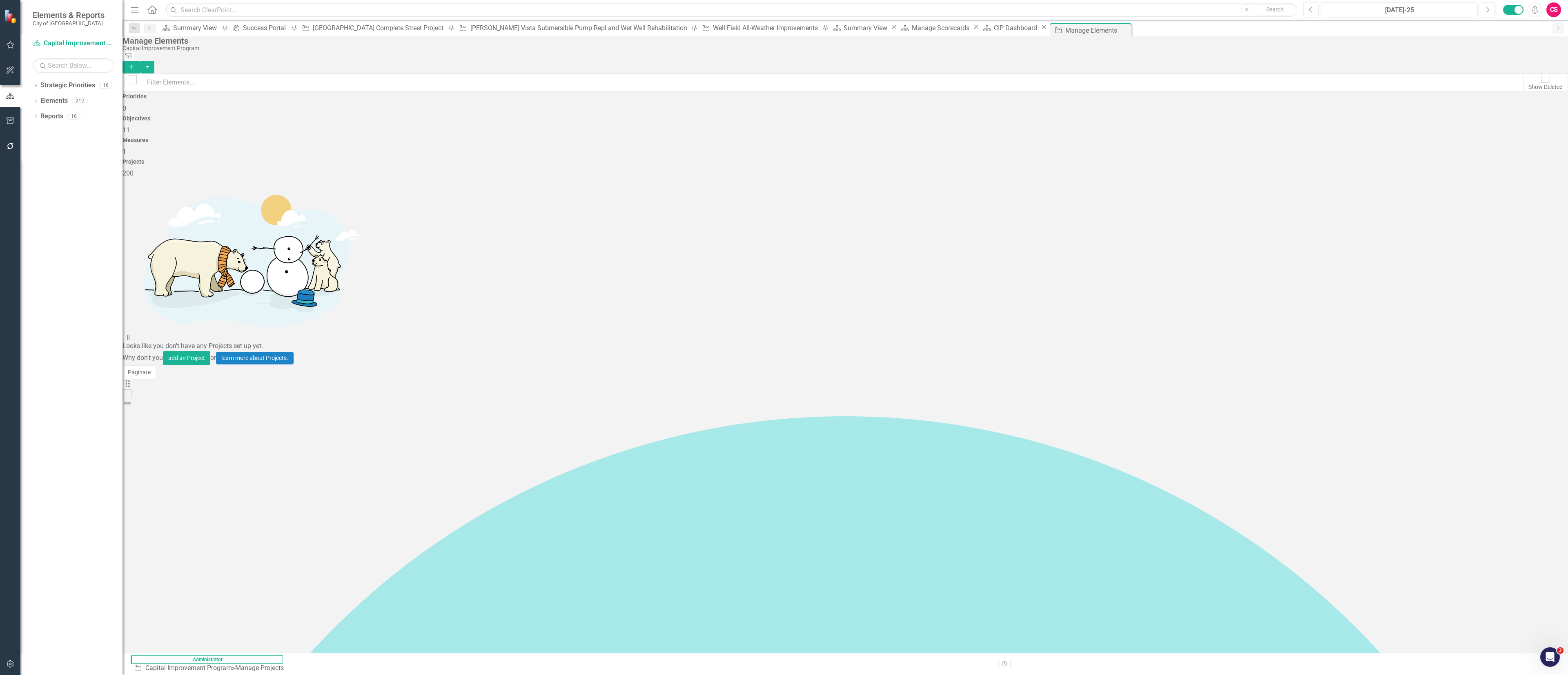
checkbox input "true"
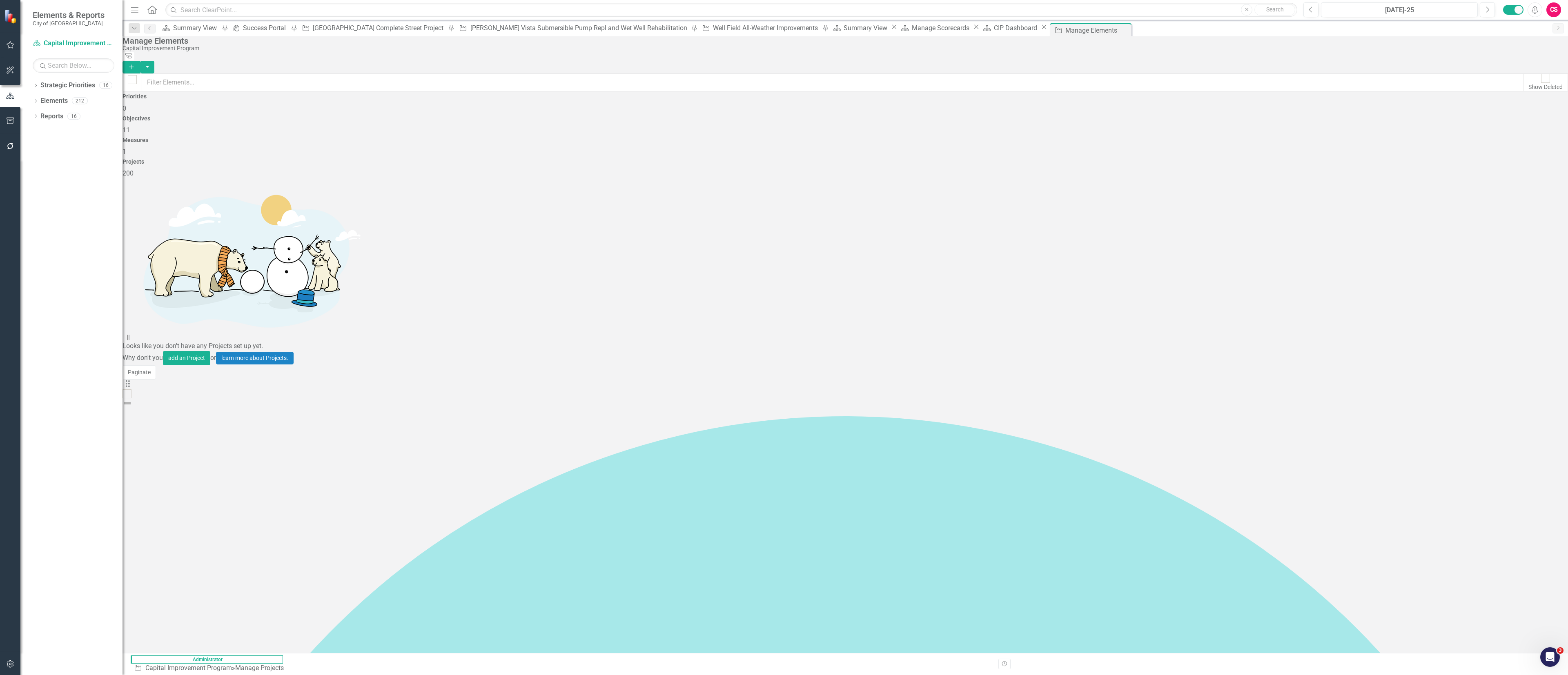
checkbox input "true"
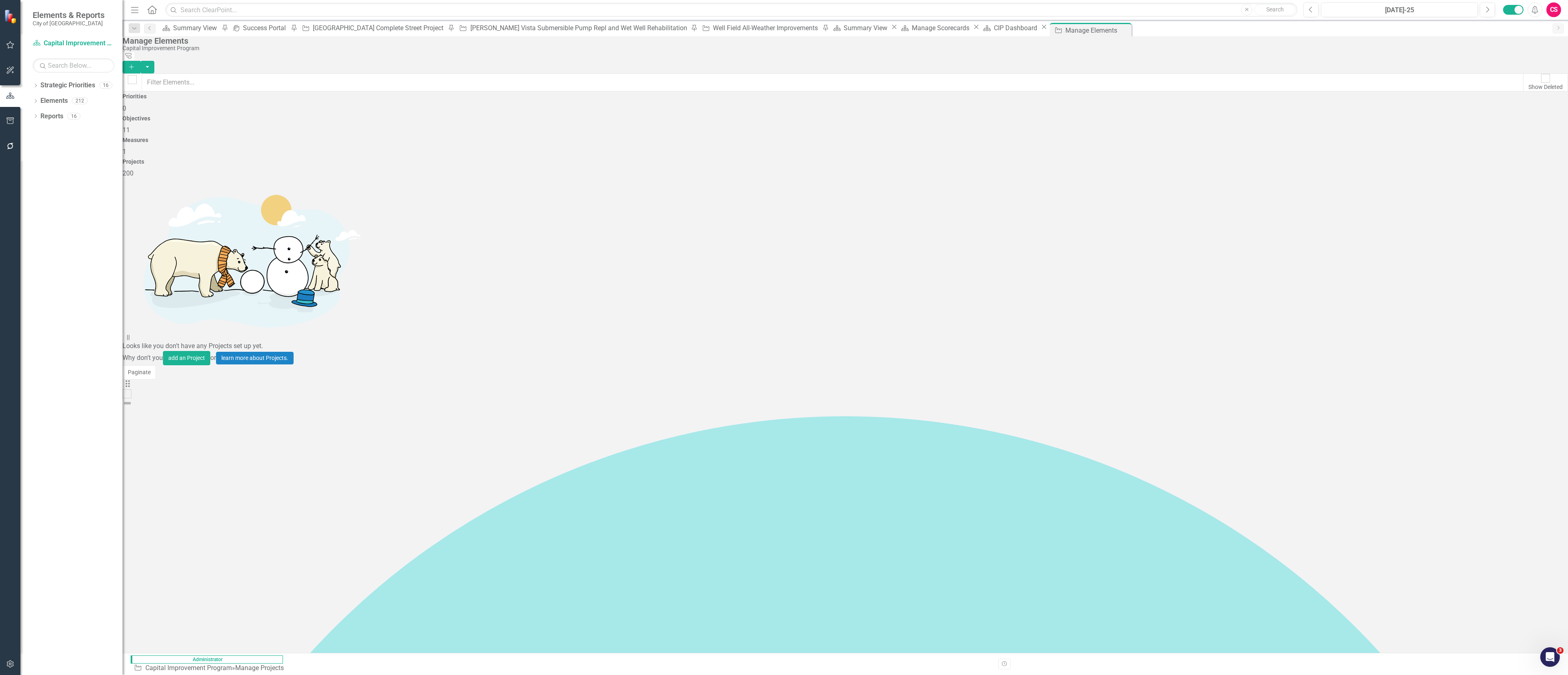
checkbox input "true"
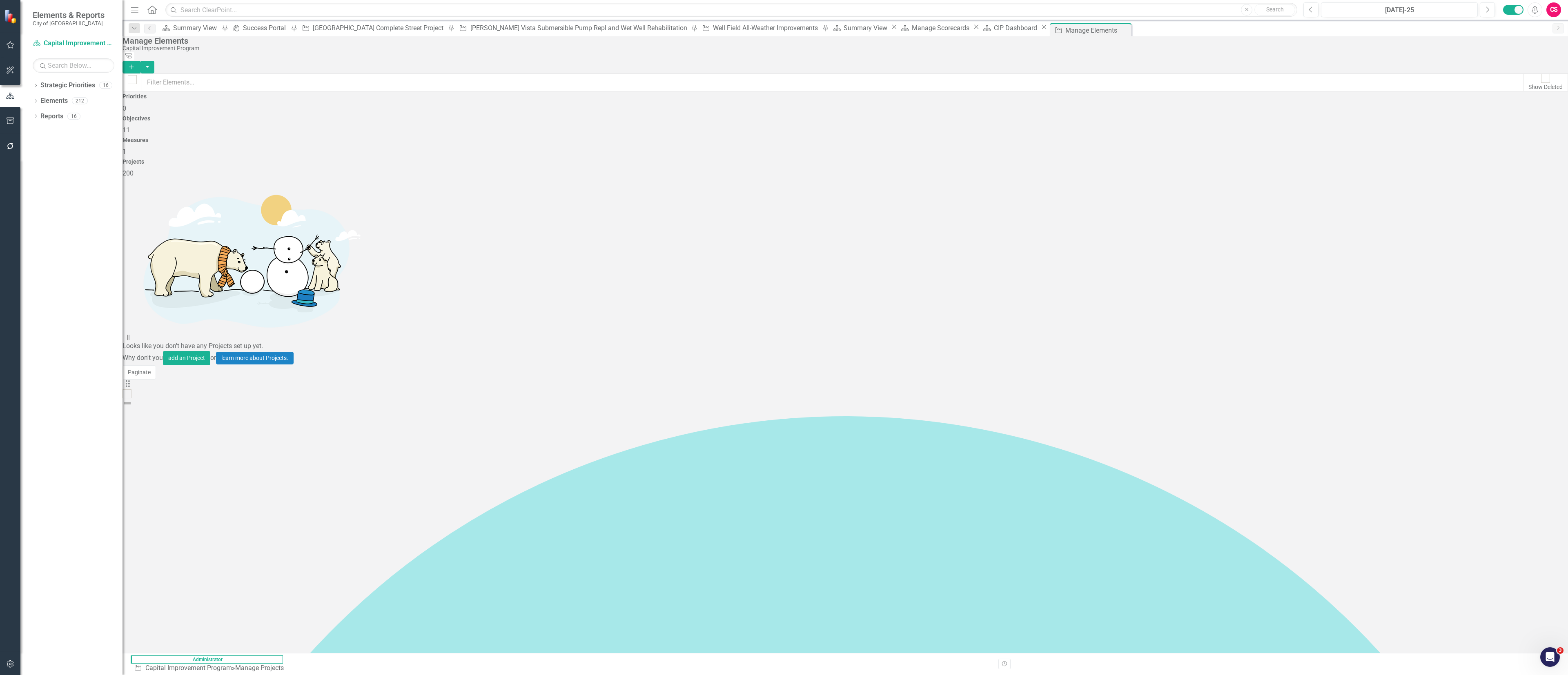
checkbox input "true"
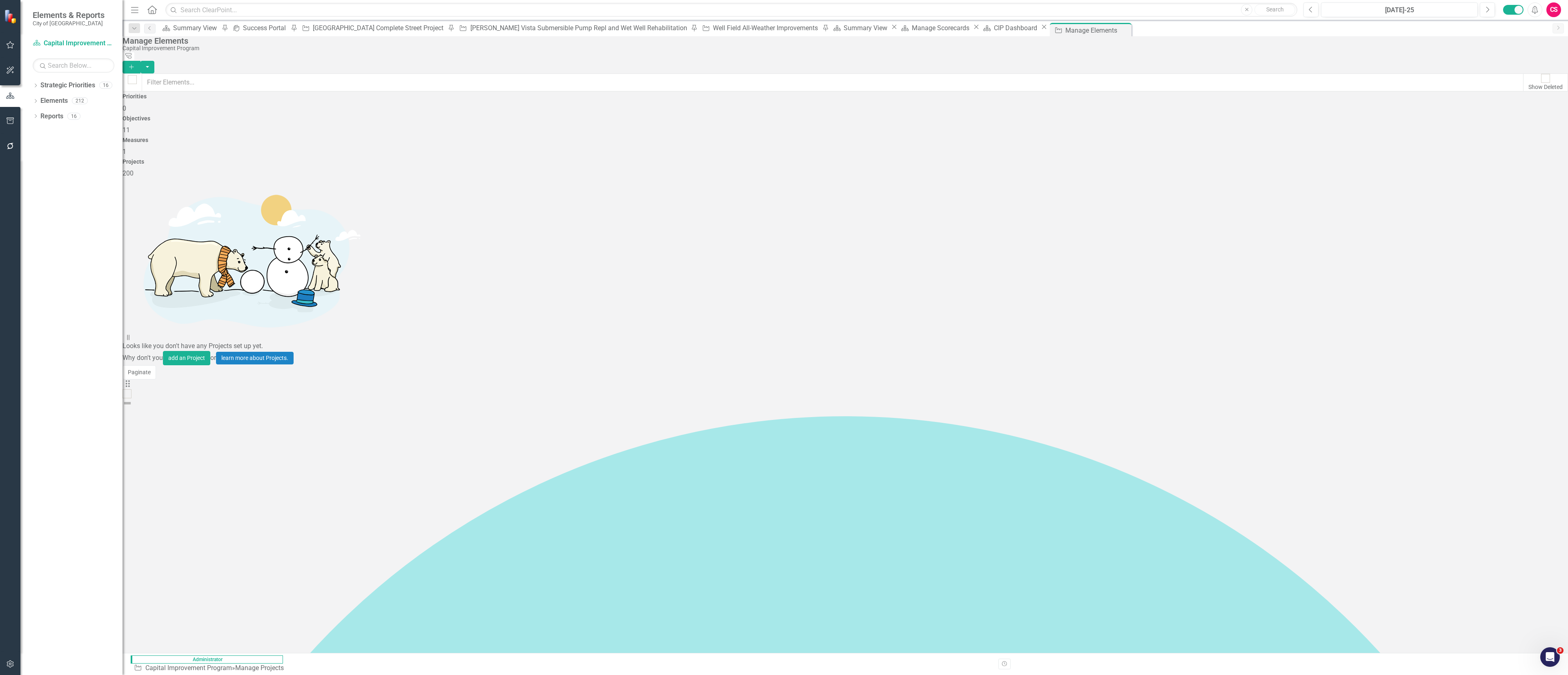
checkbox input "true"
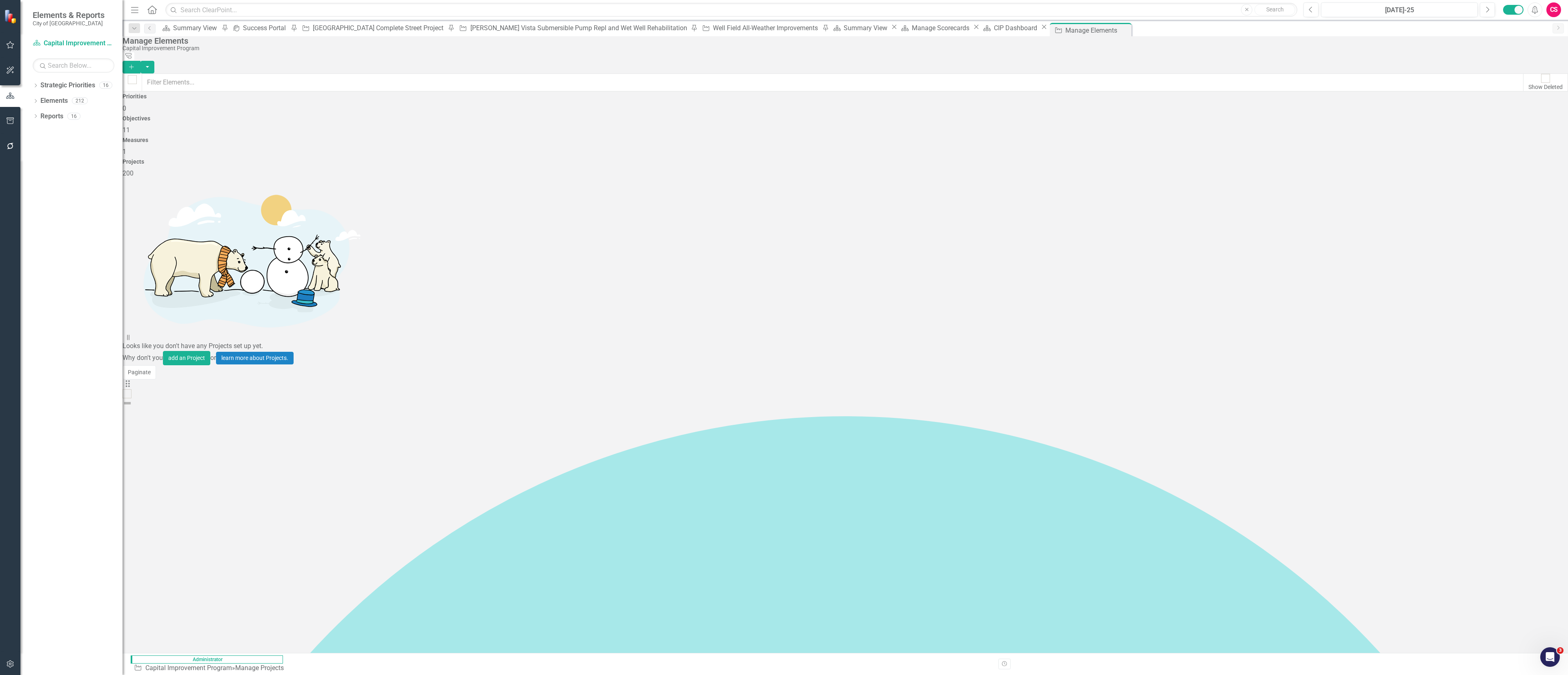
checkbox input "true"
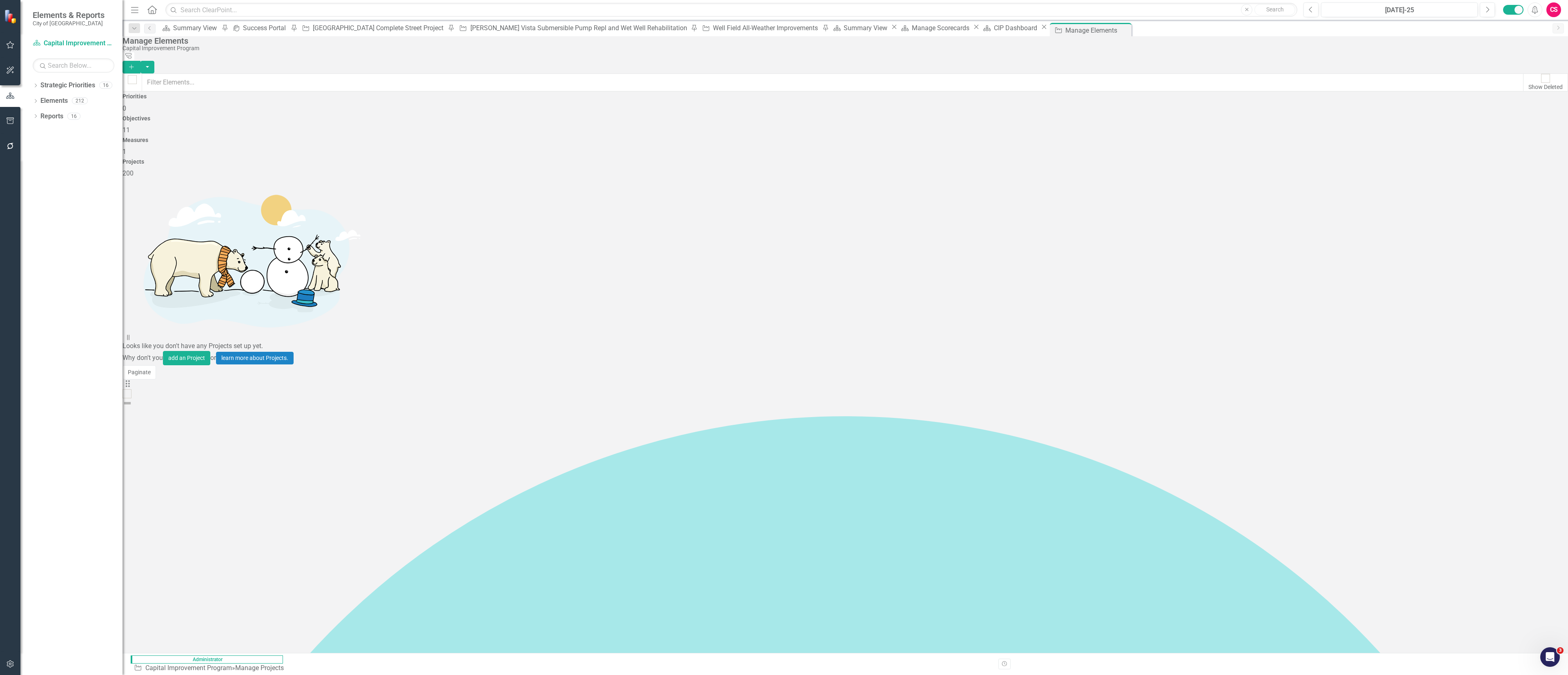
checkbox input "true"
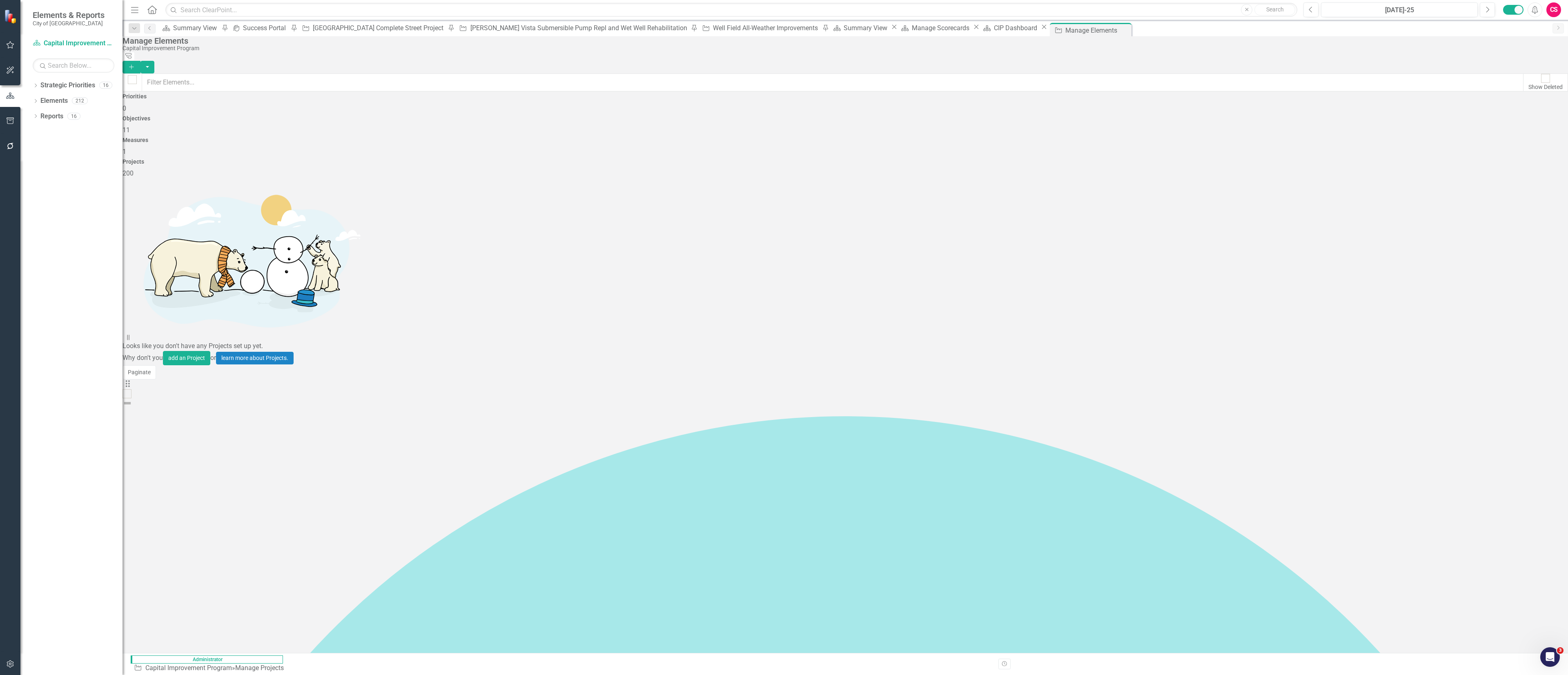
checkbox input "true"
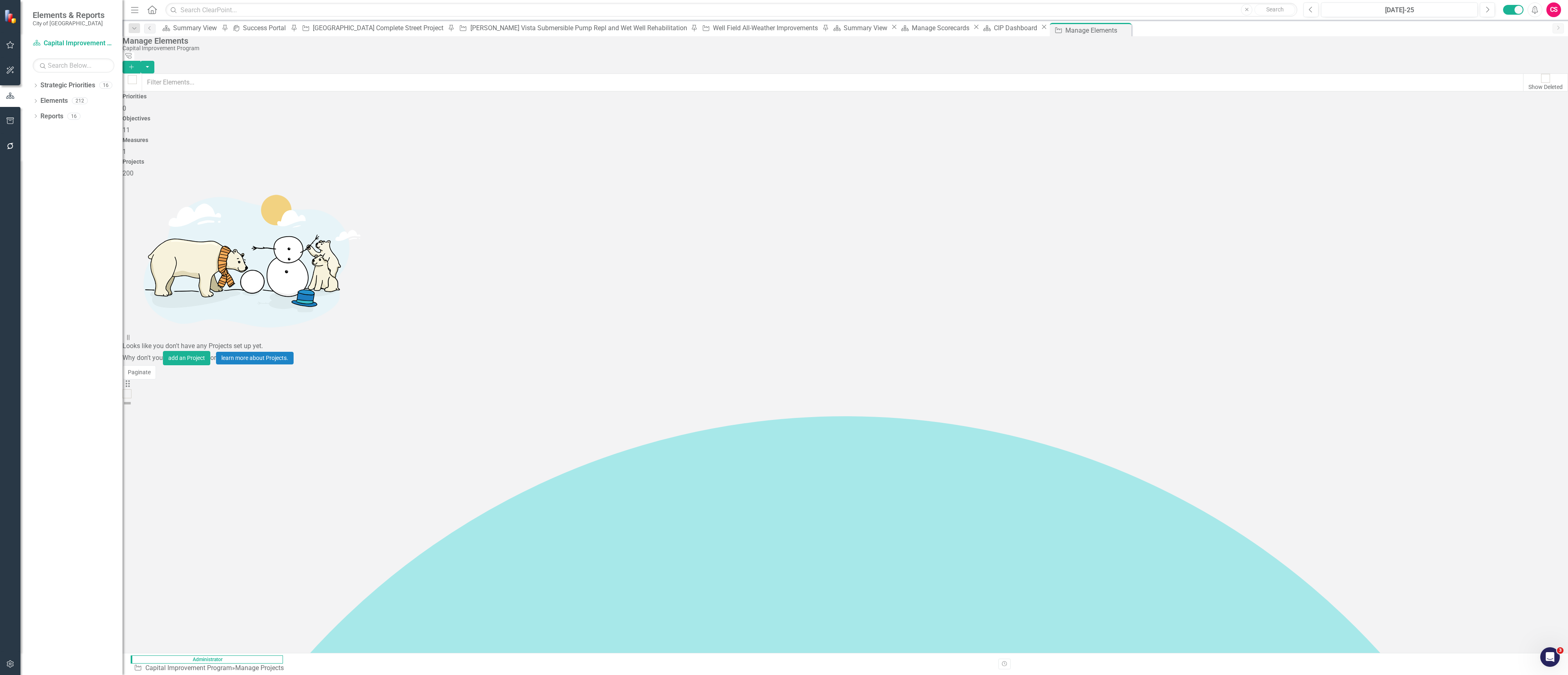
checkbox input "true"
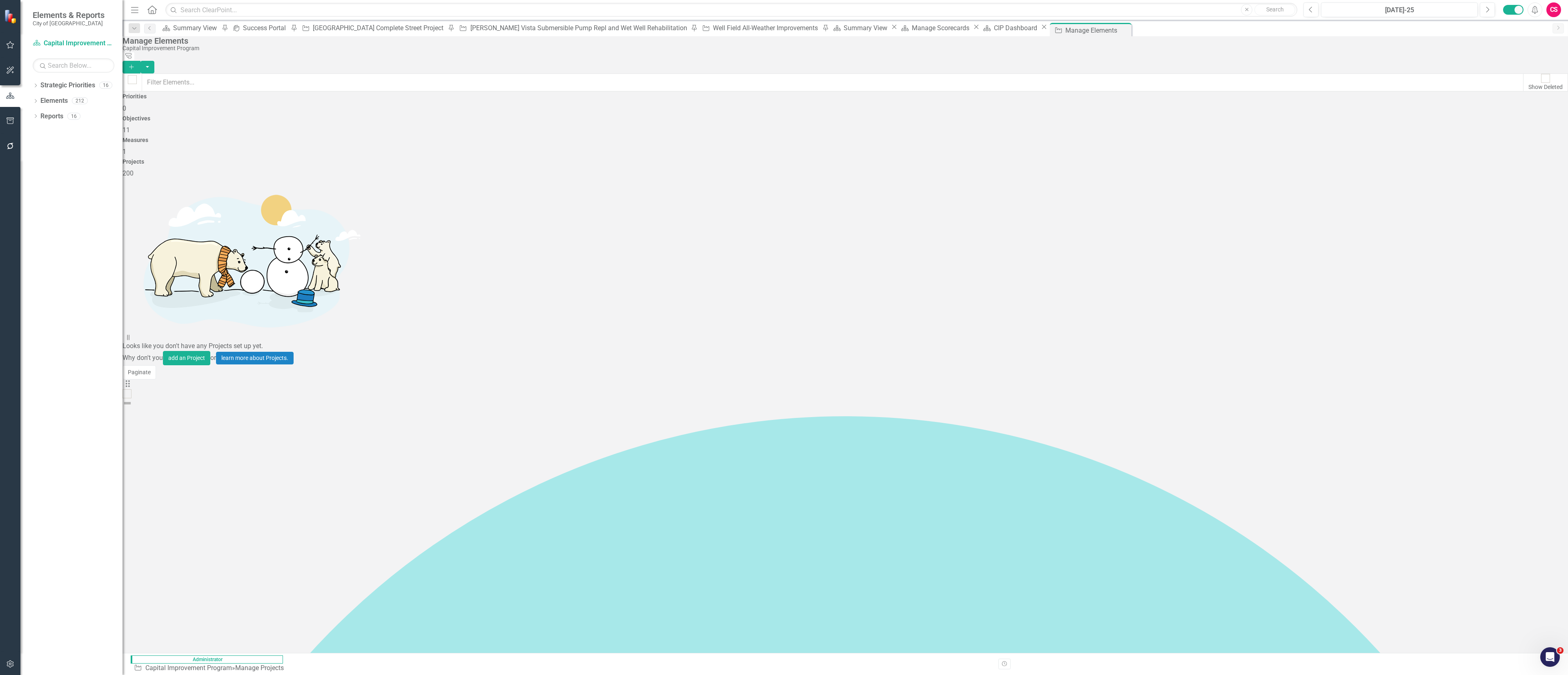
checkbox input "true"
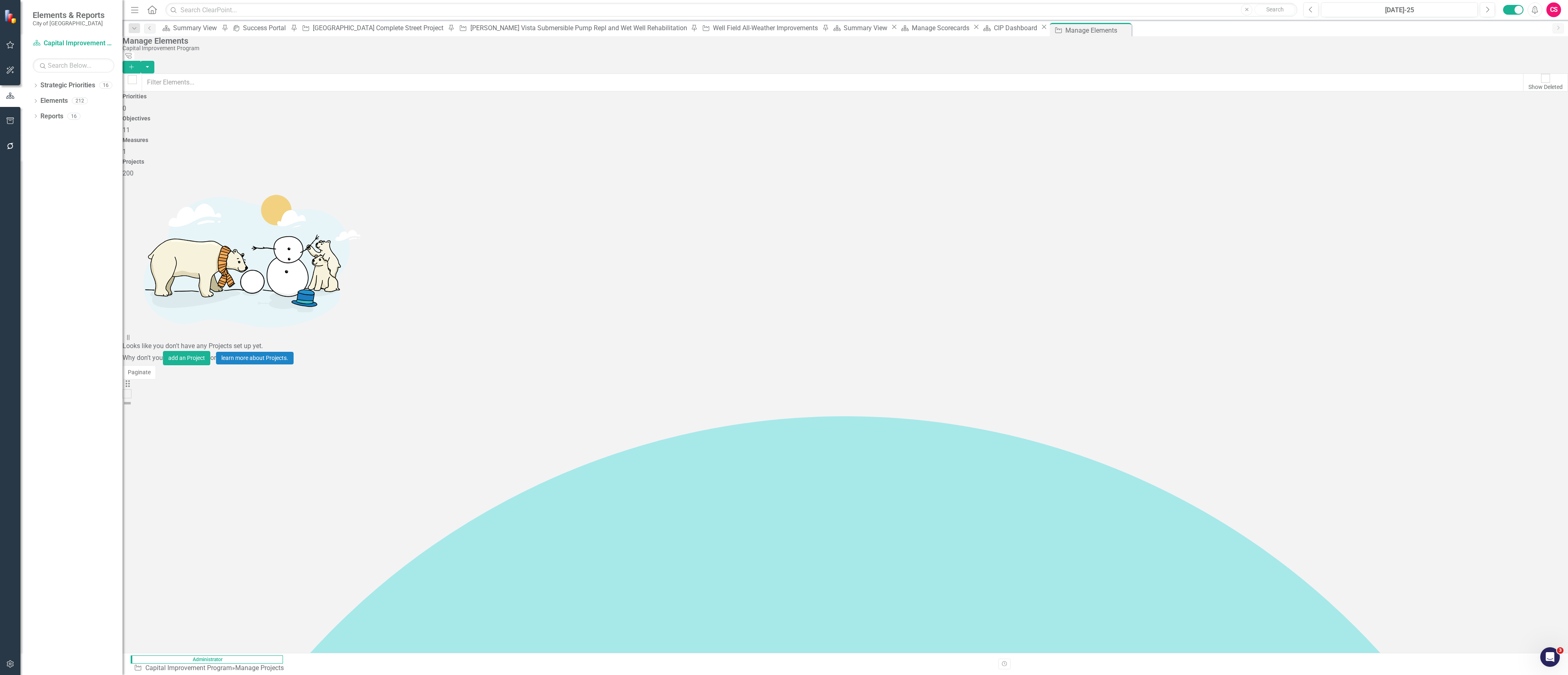
checkbox input "true"
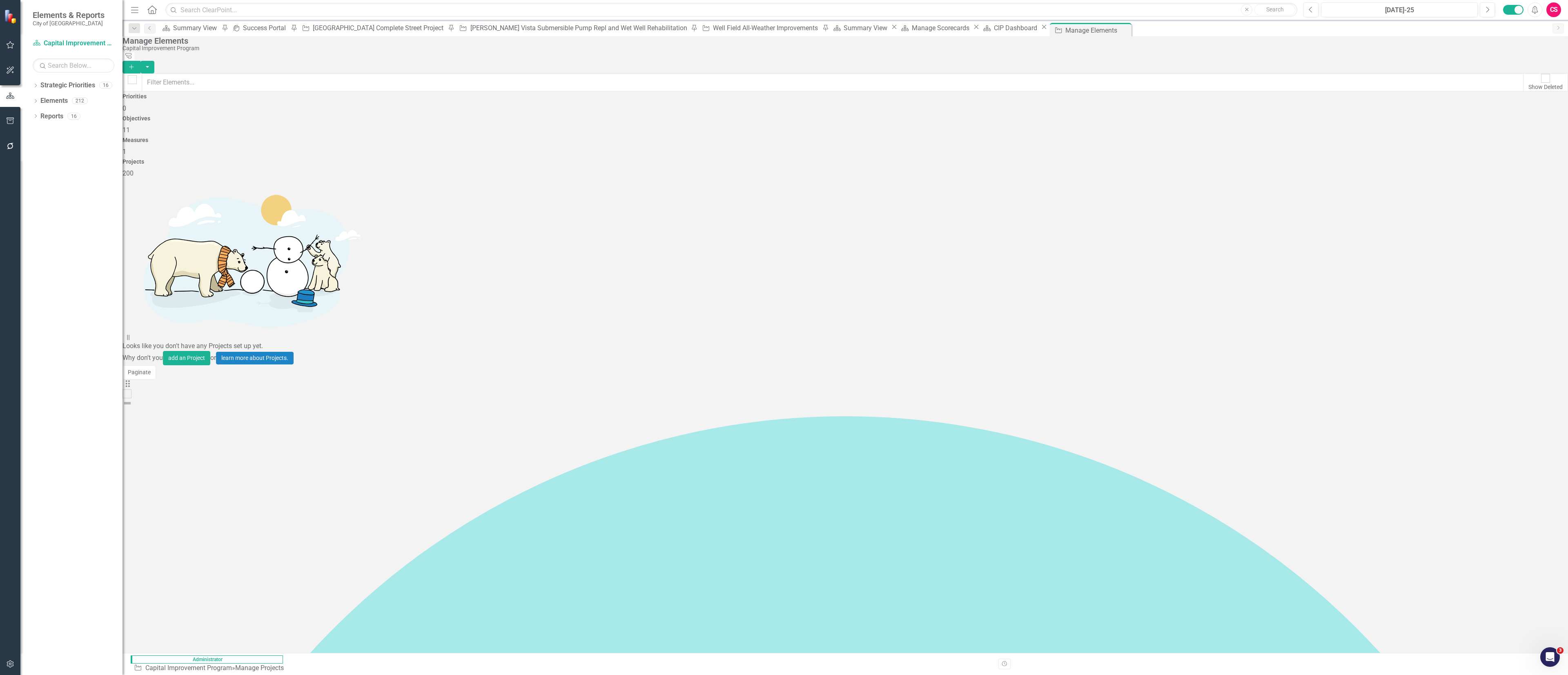
checkbox input "true"
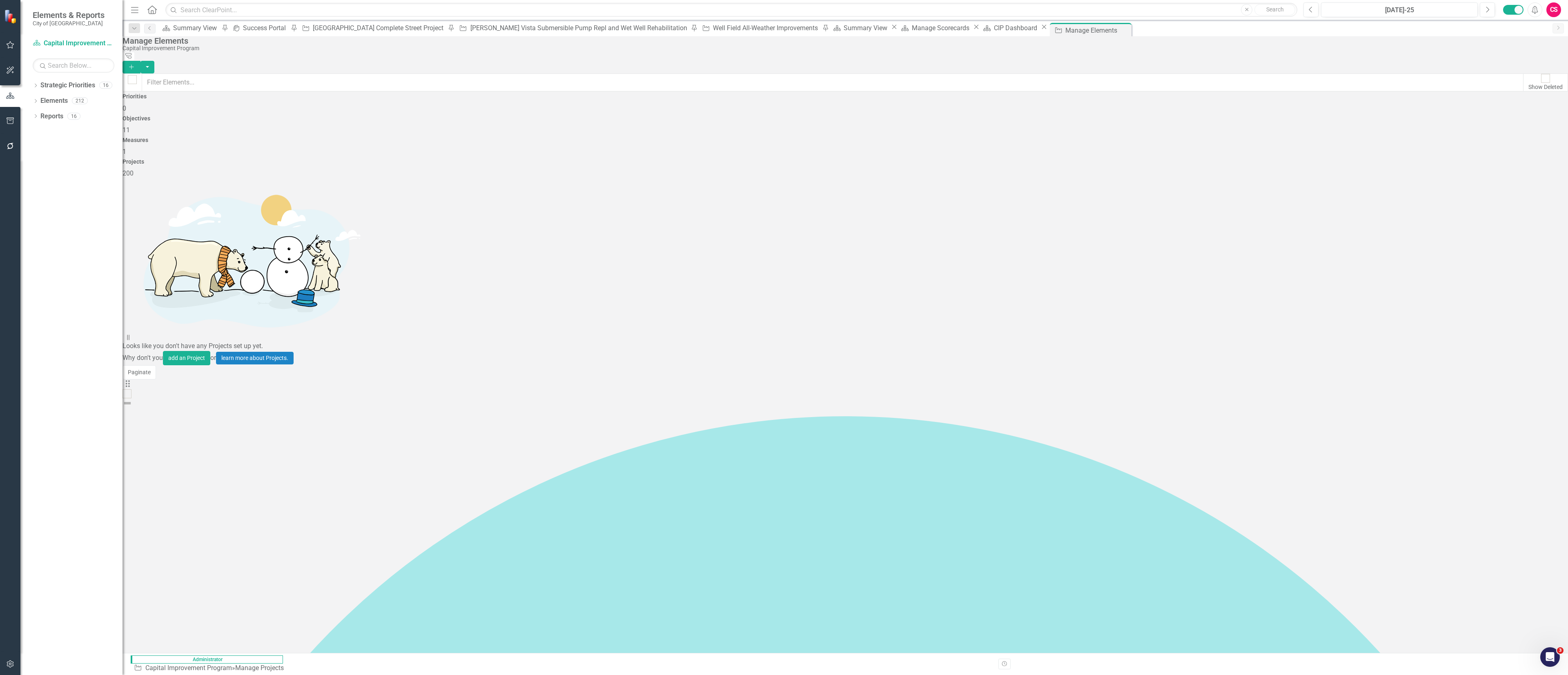
checkbox input "true"
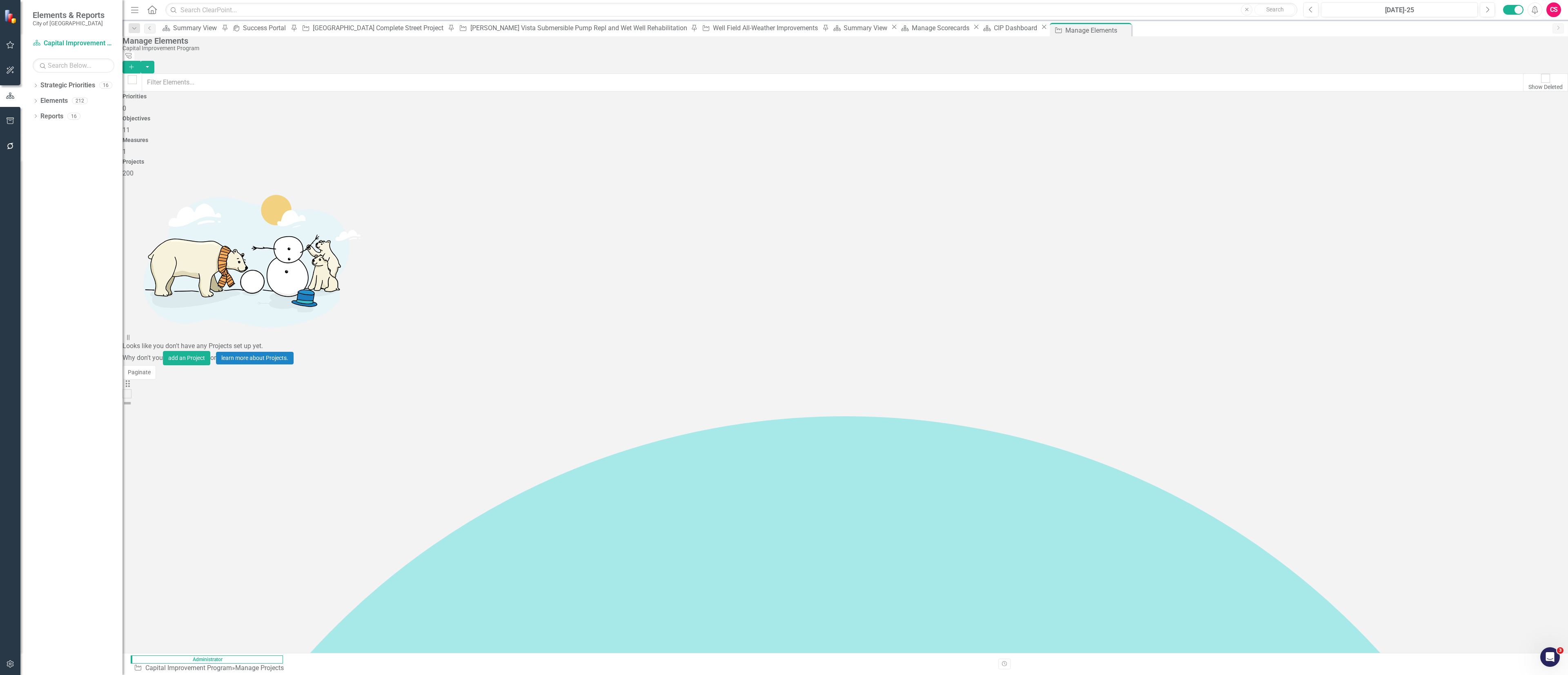
checkbox input "true"
click at [155, 60] on button "button" at bounding box center [147, 67] width 14 height 13
click at [653, 113] on link "Trash Delete Multiple" at bounding box center [1522, 112] width 65 height 16
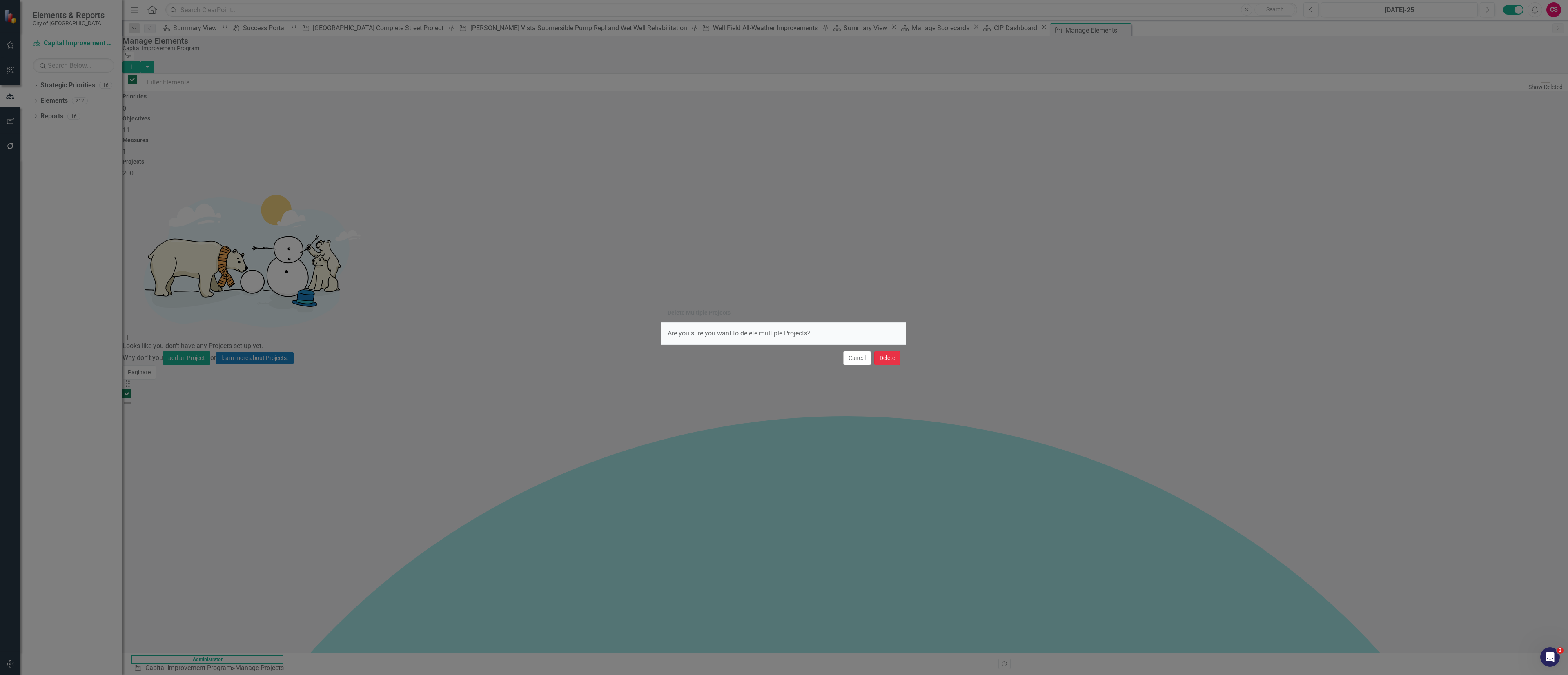
click at [653, 281] on button "Delete" at bounding box center [887, 359] width 27 height 15
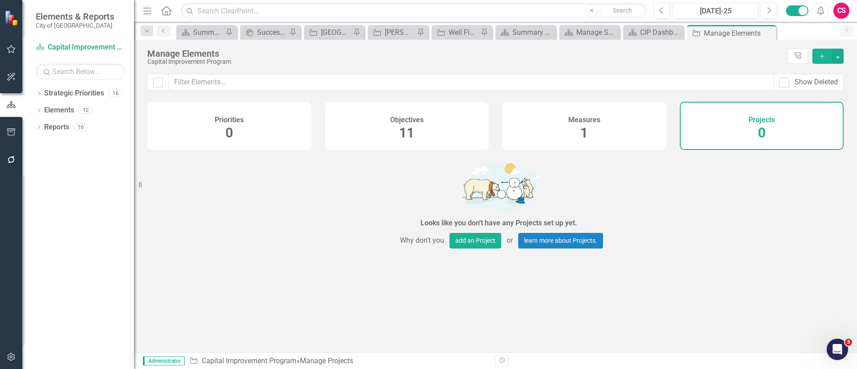
click at [414, 117] on h4 "Objectives" at bounding box center [406, 120] width 33 height 8
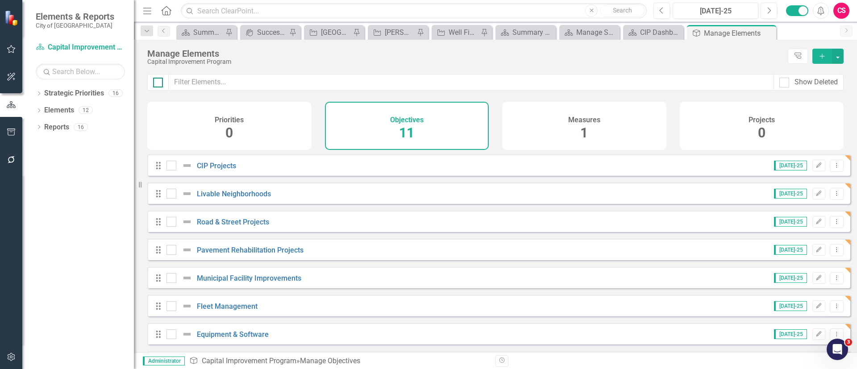
click at [155, 79] on input "checkbox" at bounding box center [156, 81] width 6 height 6
checkbox input "true"
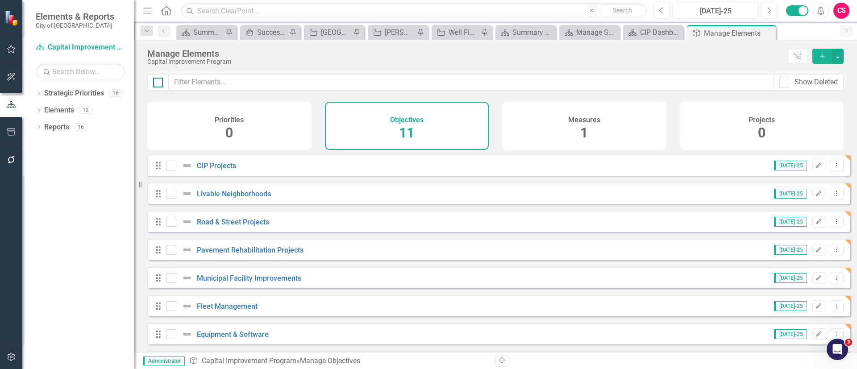
checkbox input "true"
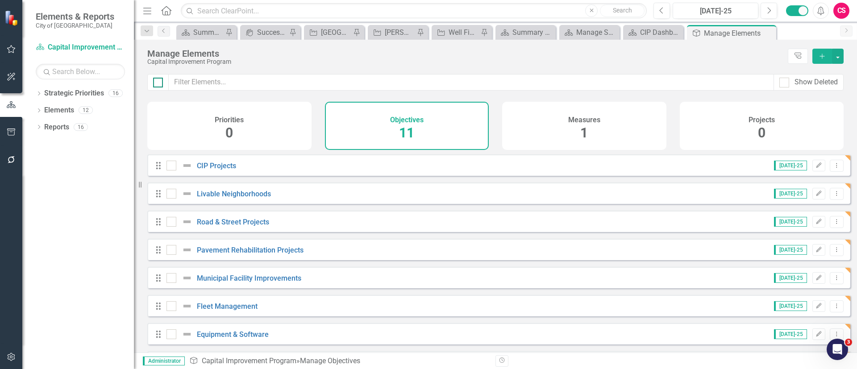
checkbox input "true"
click at [834, 61] on button "button" at bounding box center [838, 56] width 12 height 15
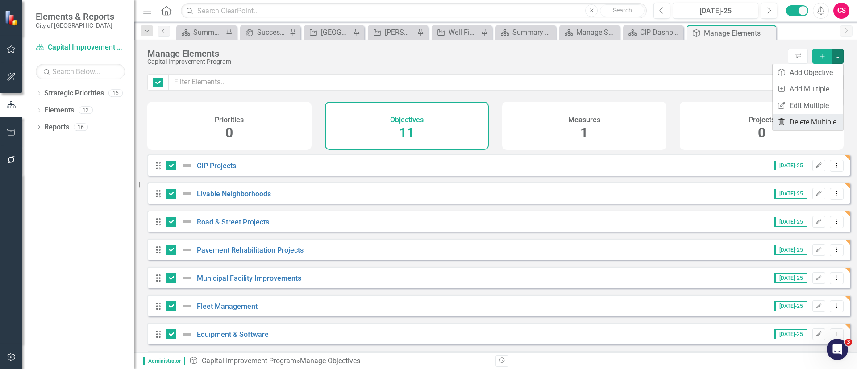
click at [802, 118] on link "Trash Delete Multiple" at bounding box center [808, 122] width 71 height 17
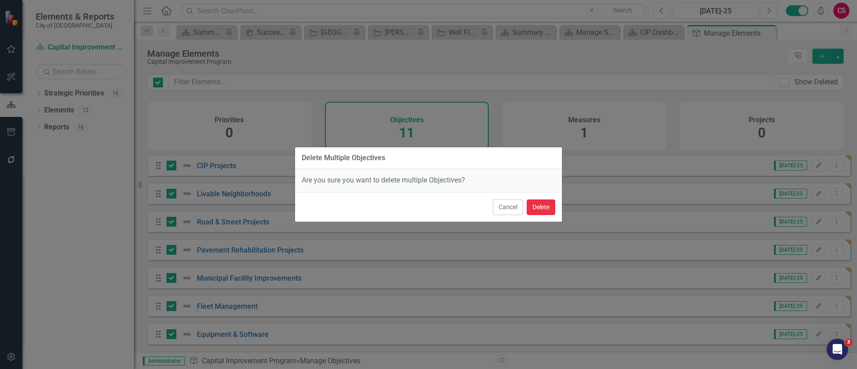
click at [547, 211] on button "Delete" at bounding box center [541, 207] width 29 height 16
checkbox input "false"
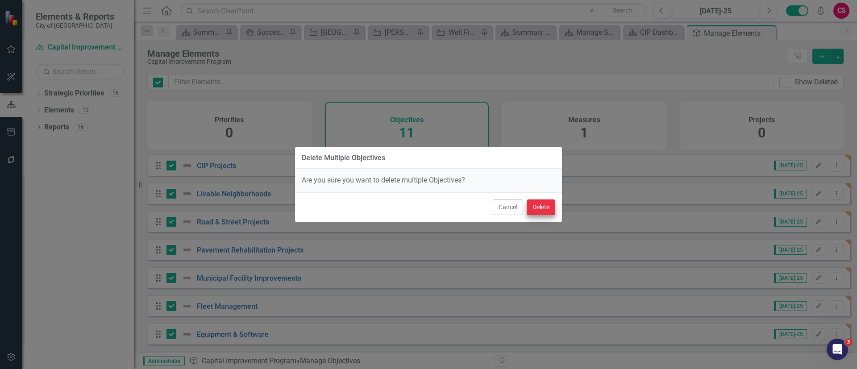
checkbox input "false"
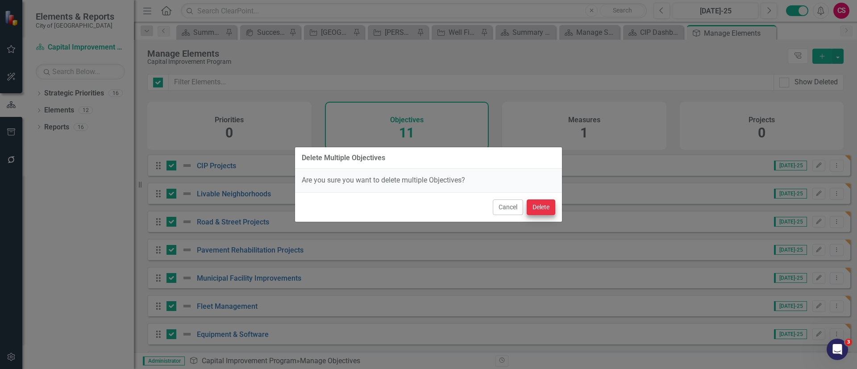
checkbox input "false"
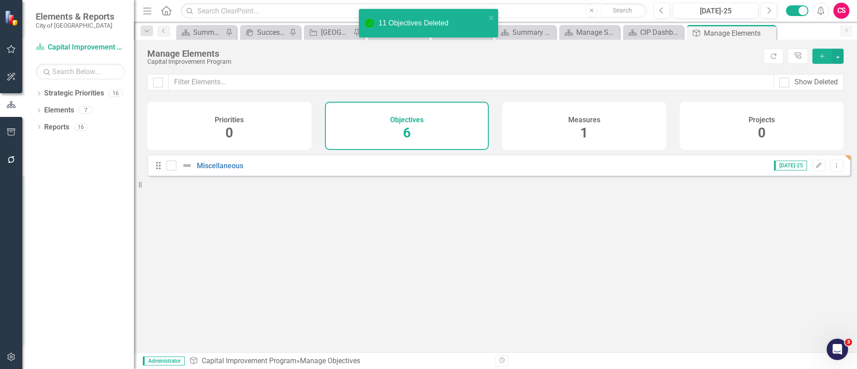
checkbox input "false"
click at [437, 253] on div "Looks like you don't have any Objectives set up yet. Why don't you add an Objec…" at bounding box center [498, 242] width 703 height 176
